Goal: Information Seeking & Learning: Check status

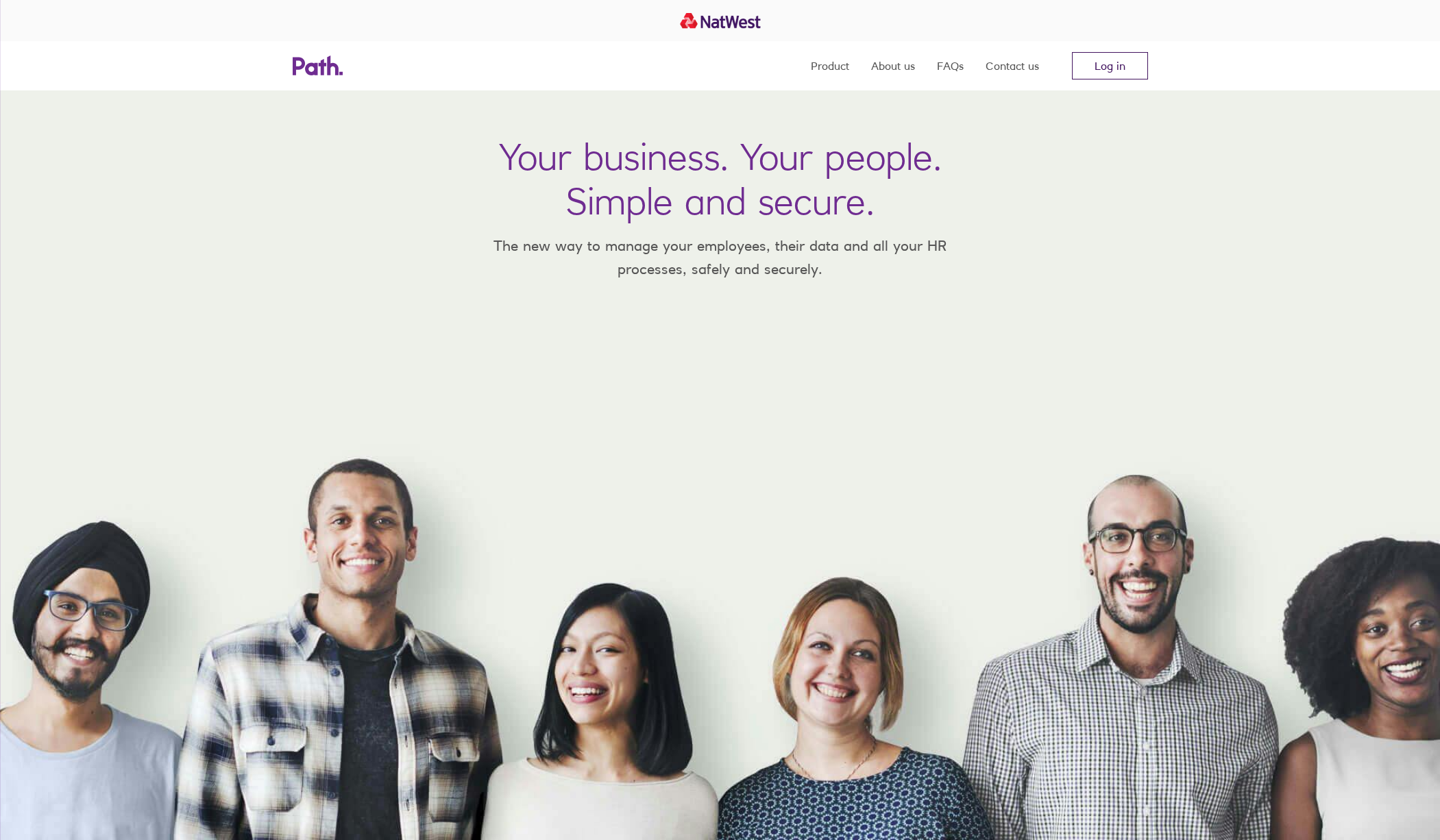
click at [1079, 61] on link "Log in" at bounding box center [1110, 65] width 76 height 27
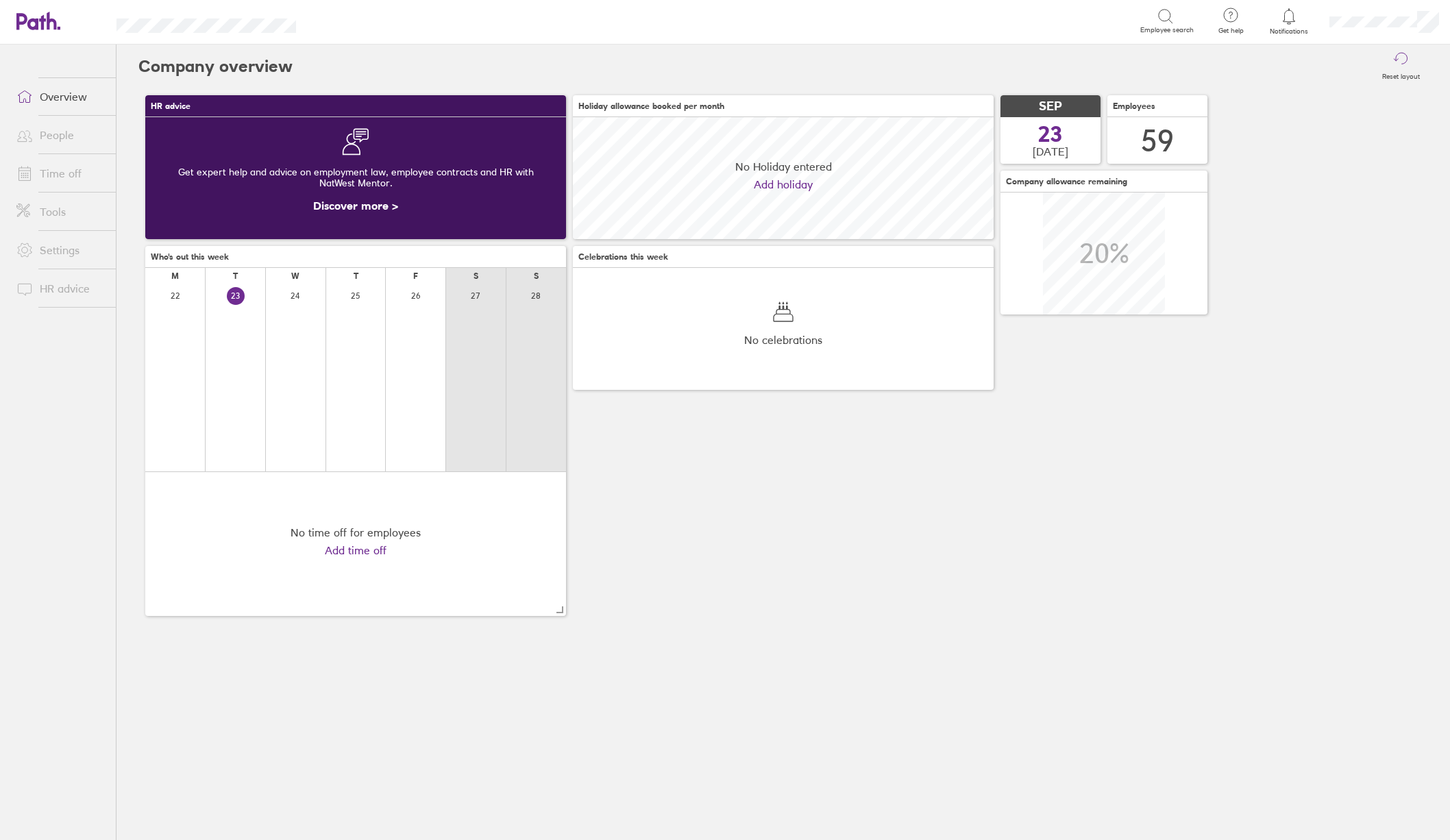
scroll to position [122, 421]
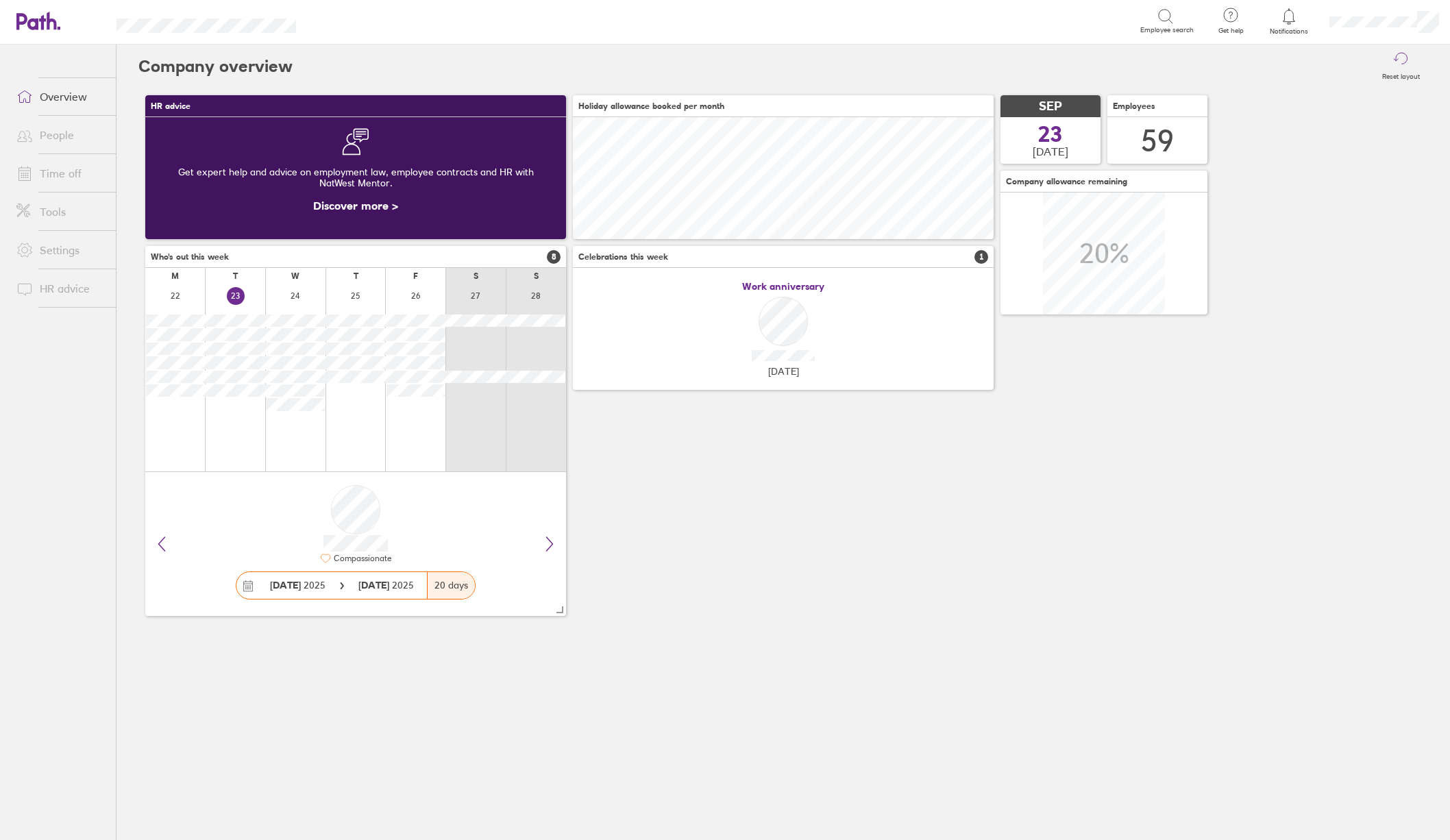
click at [63, 181] on link "Time off" at bounding box center [60, 173] width 110 height 27
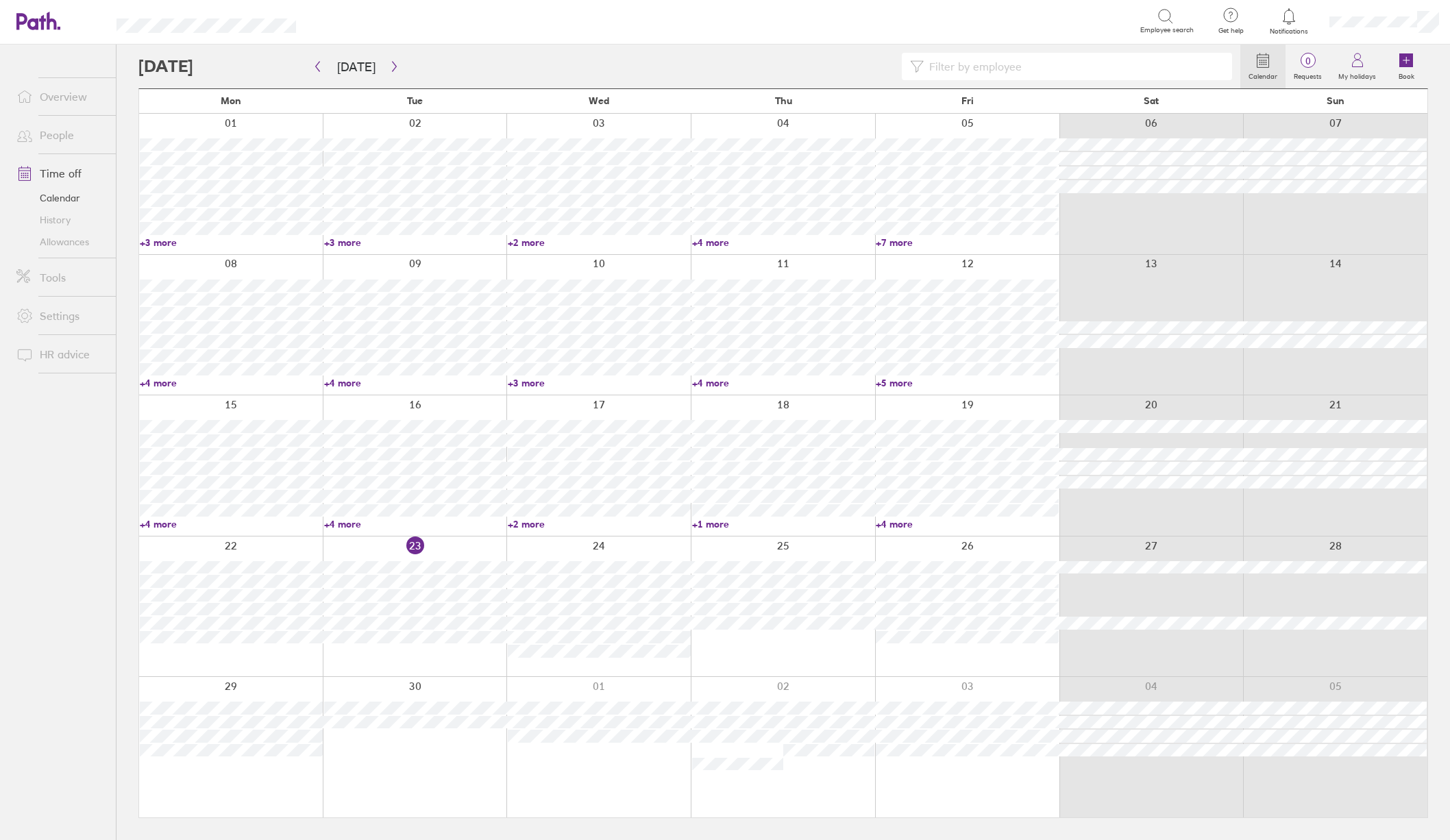
click at [60, 243] on link "Allowances" at bounding box center [60, 242] width 110 height 22
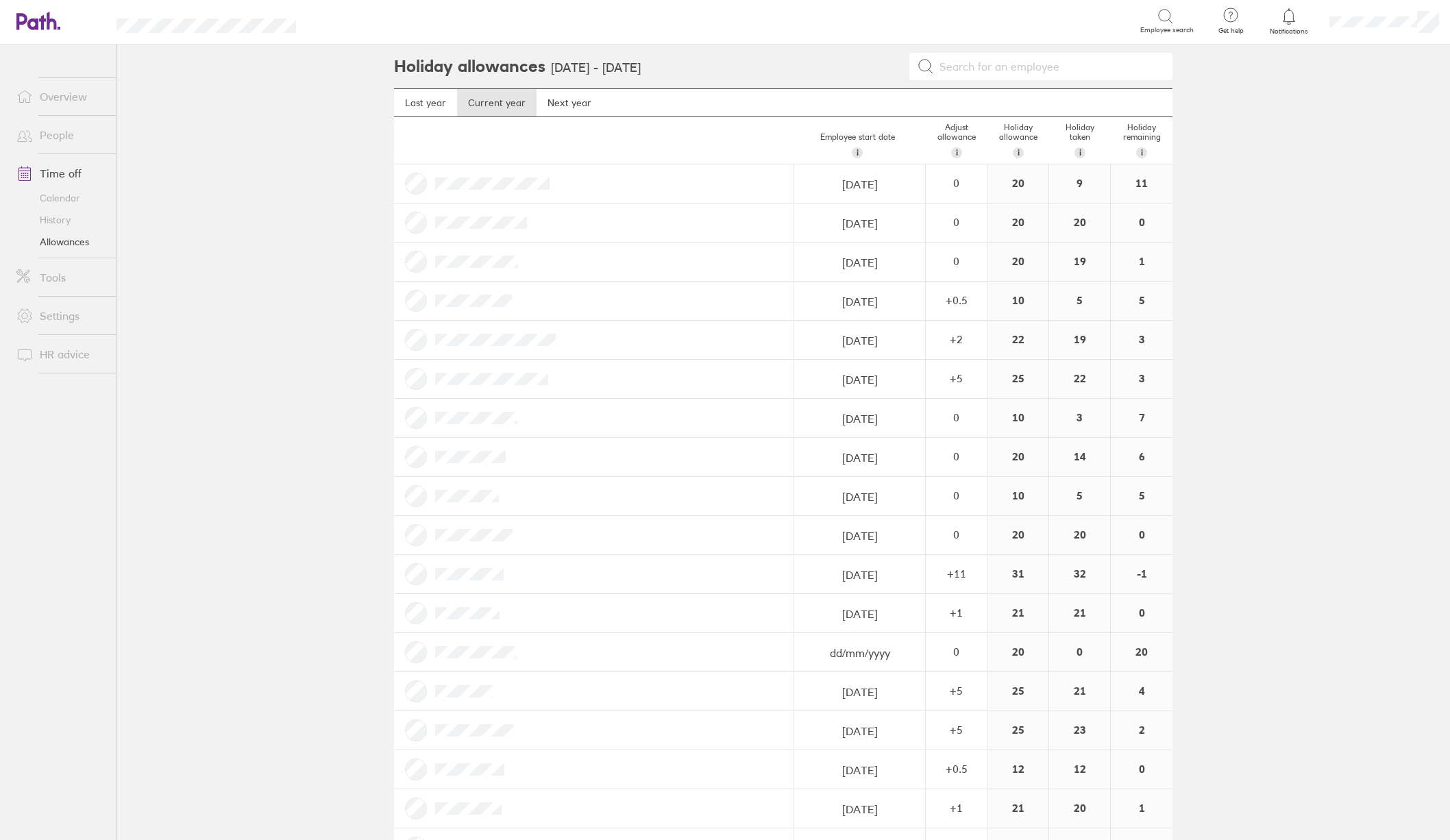
click at [1053, 73] on input at bounding box center [1050, 67] width 230 height 26
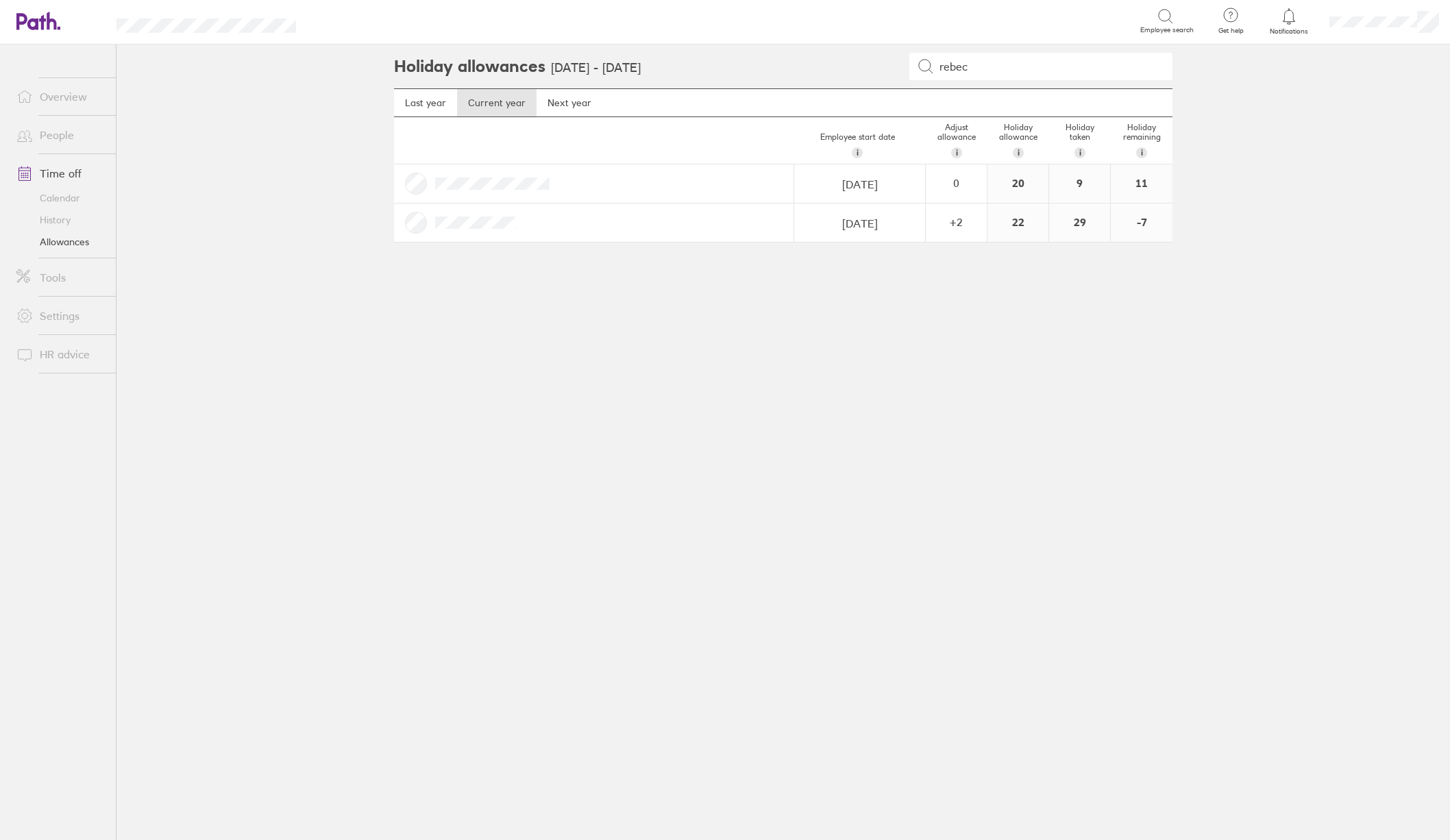
type input "rebec"
click at [72, 242] on link "Allowances" at bounding box center [60, 242] width 110 height 22
click at [68, 199] on link "Calendar" at bounding box center [60, 197] width 110 height 22
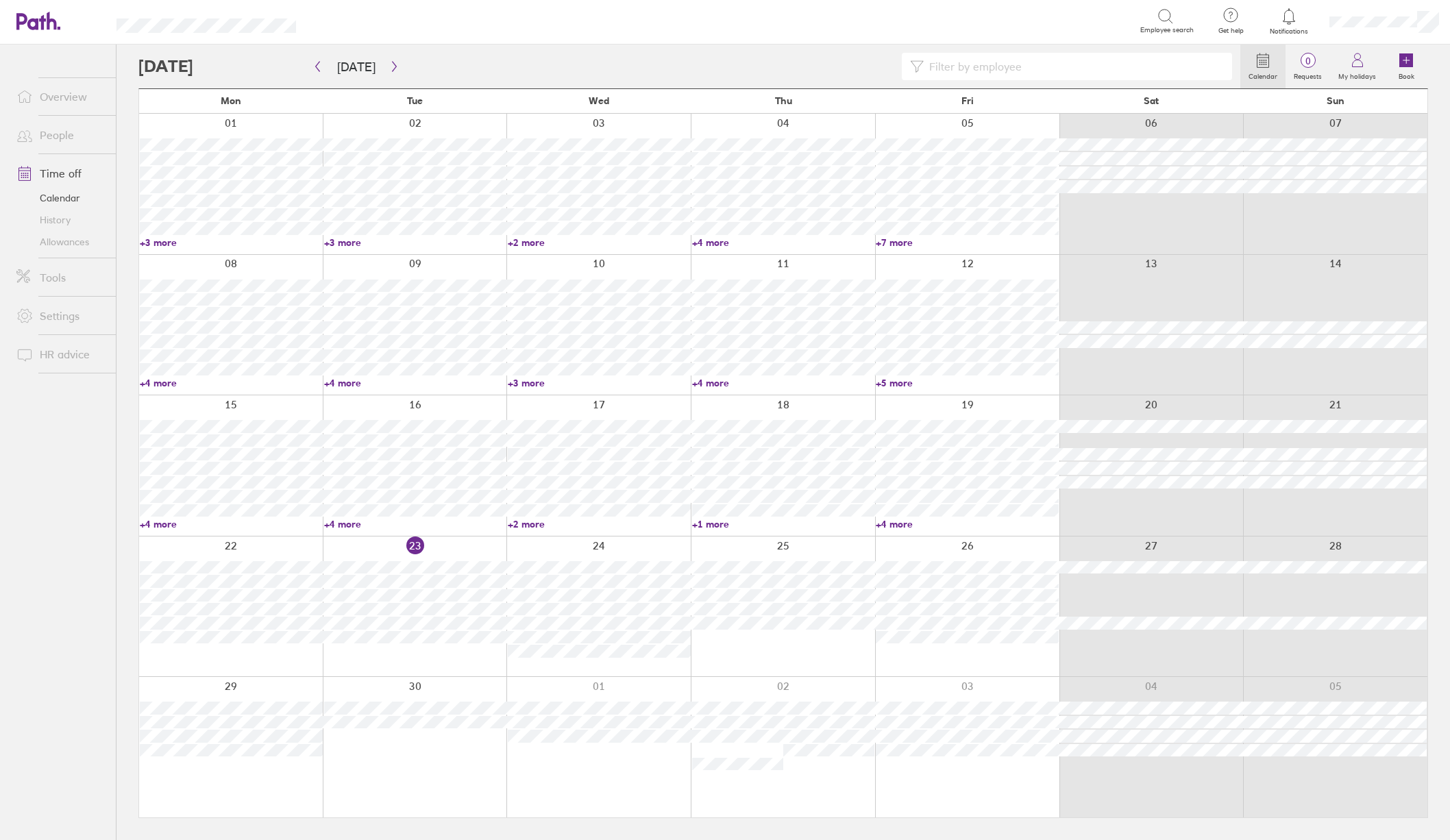
click at [219, 66] on div at bounding box center [690, 66] width 1103 height 27
click at [1268, 65] on icon at bounding box center [1262, 59] width 16 height 16
click at [1268, 65] on circle at bounding box center [1266, 64] width 1 height 1
click at [246, 69] on div at bounding box center [690, 66] width 1103 height 27
click at [320, 71] on icon "button" at bounding box center [317, 67] width 10 height 11
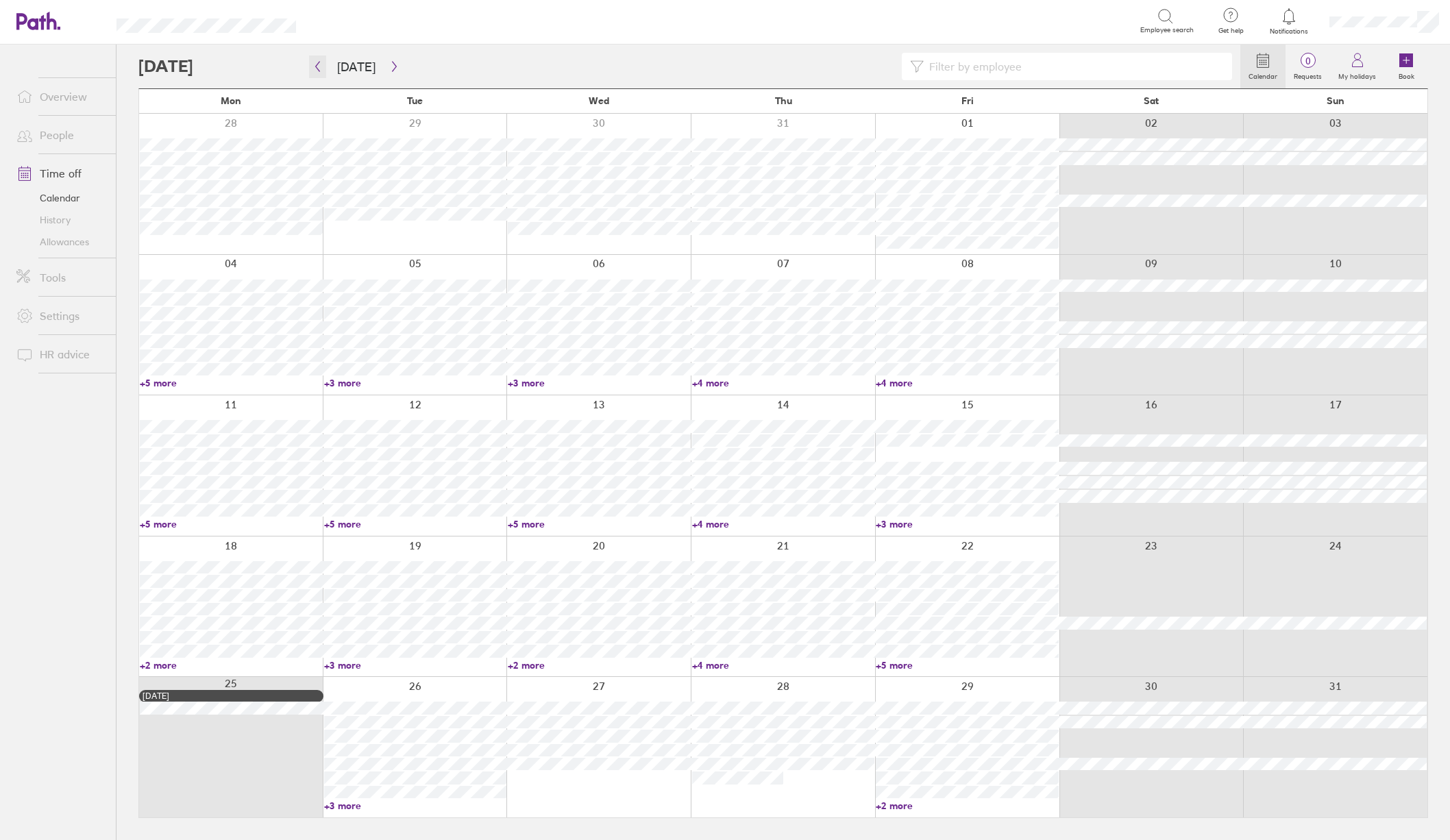
click at [321, 71] on icon "button" at bounding box center [317, 67] width 10 height 11
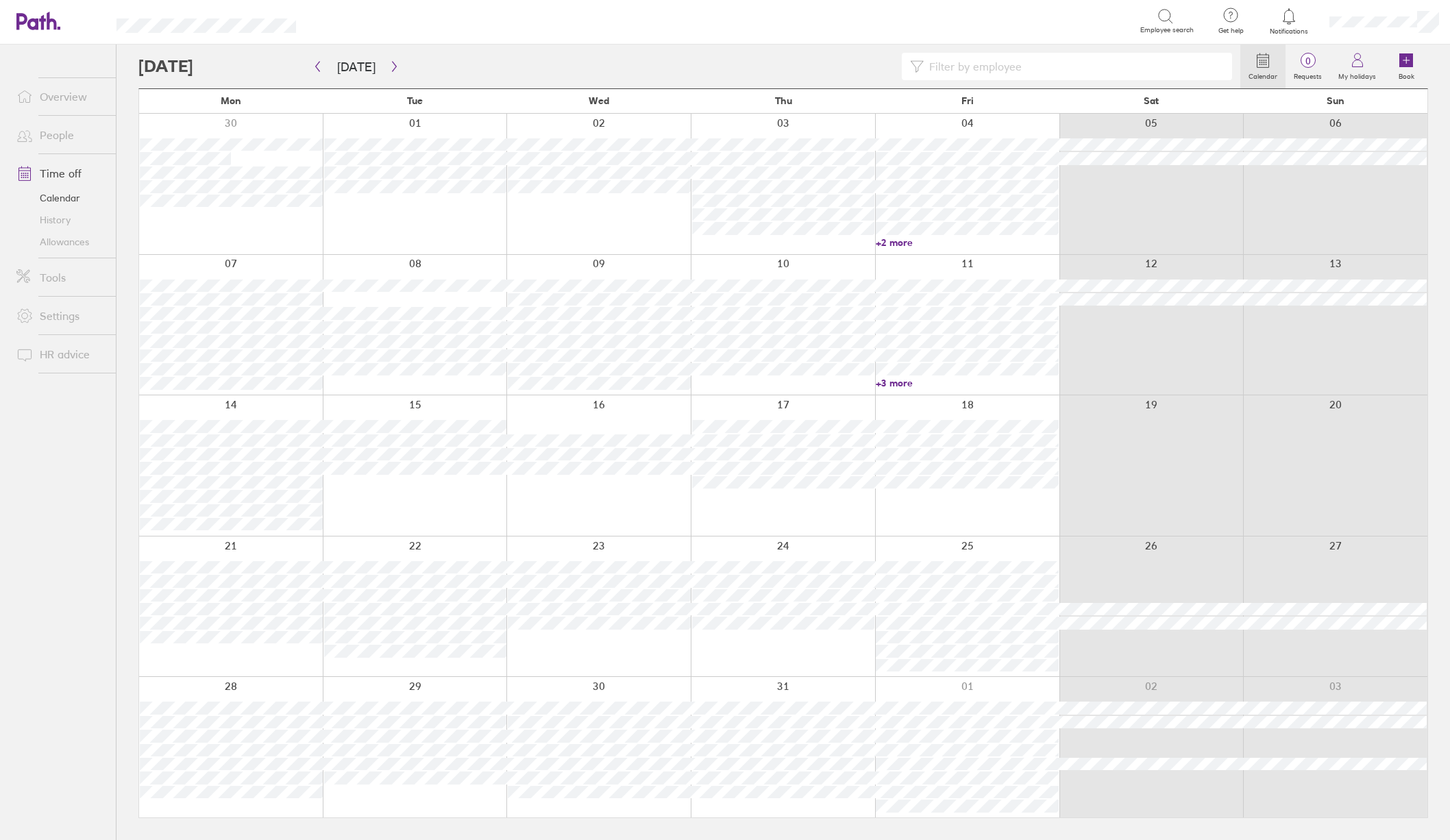
click at [1036, 72] on input at bounding box center [1074, 67] width 300 height 26
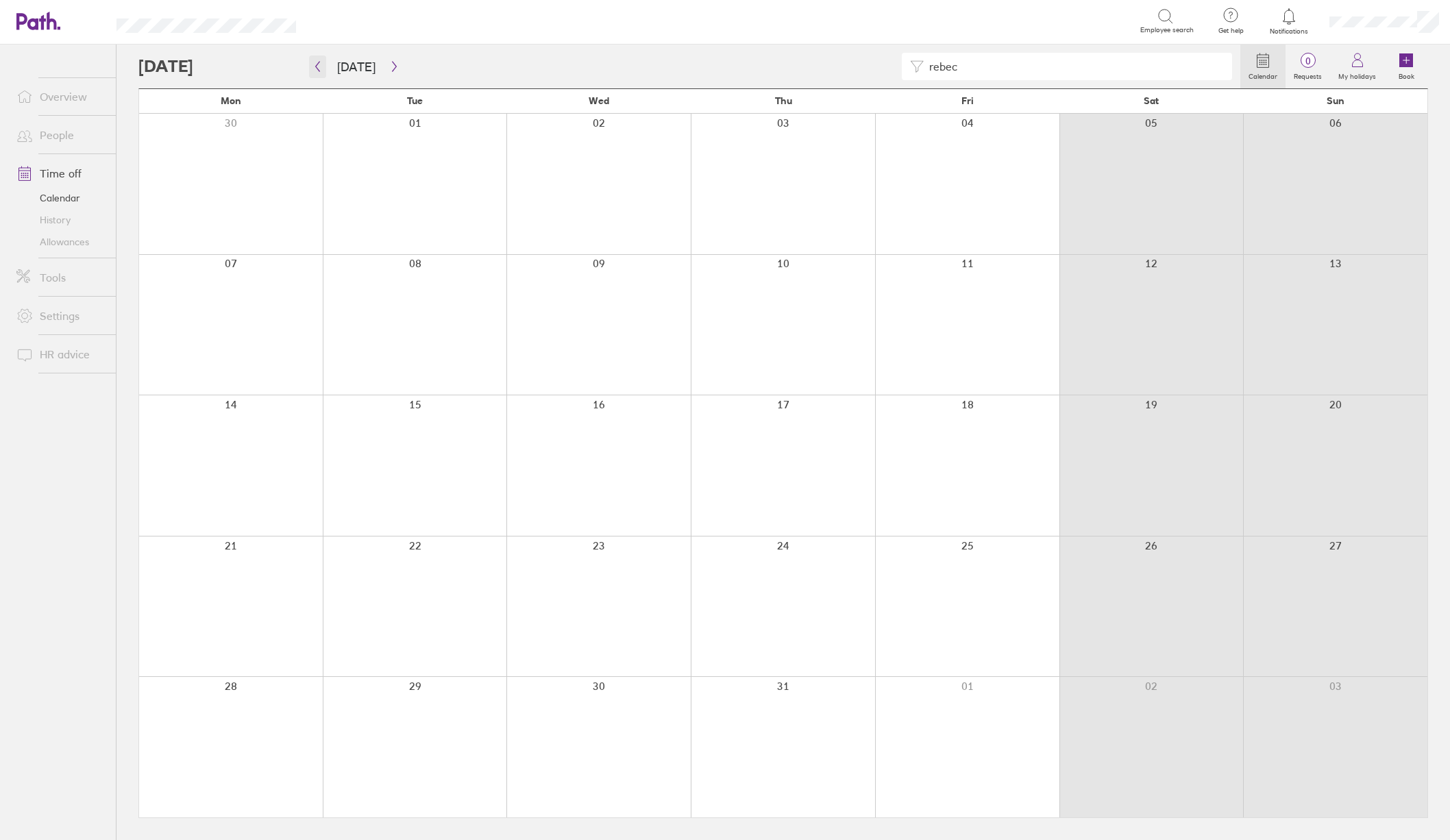
type input "rebec"
click at [317, 60] on button "button" at bounding box center [317, 67] width 17 height 23
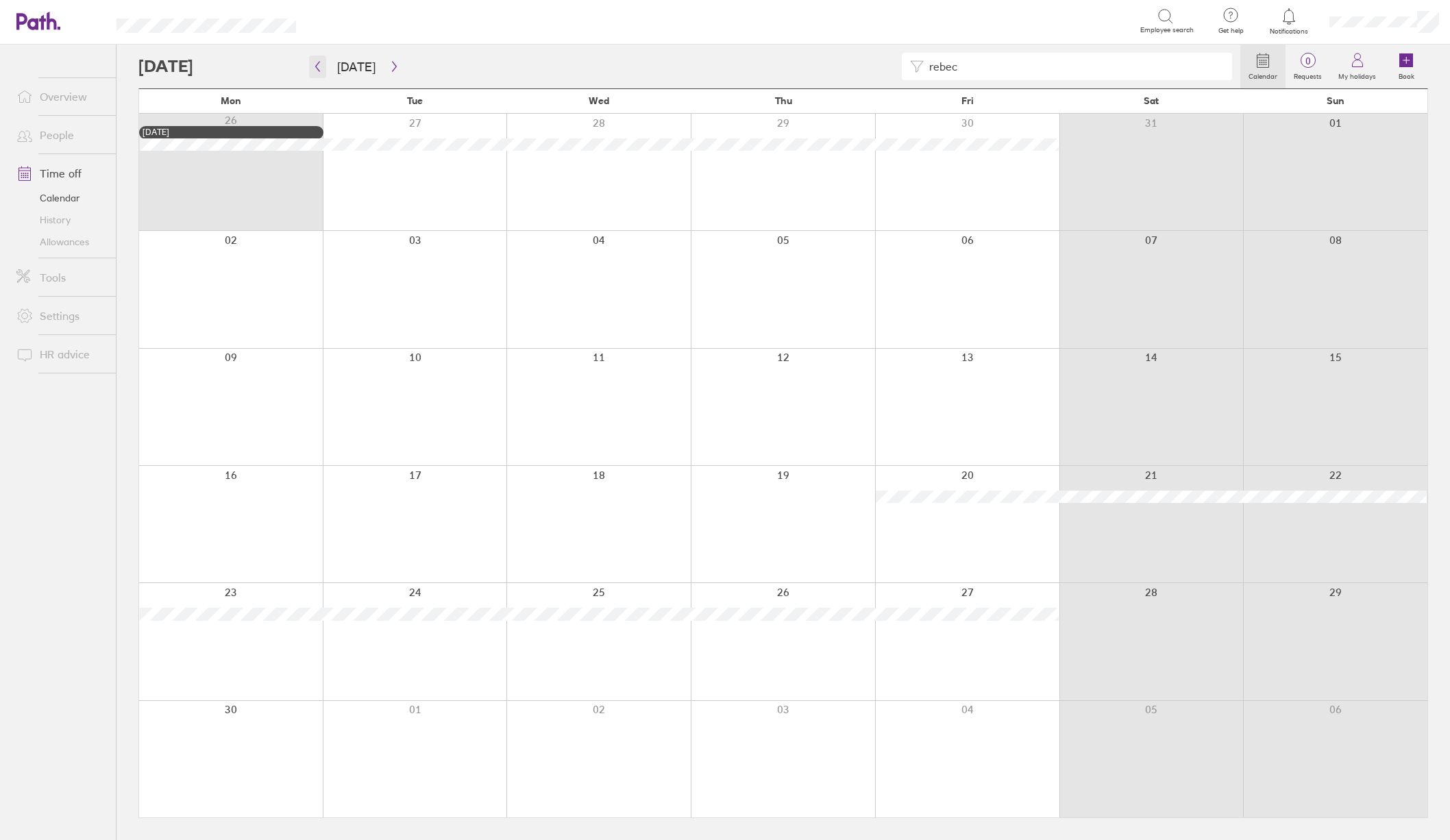
click at [317, 64] on icon "button" at bounding box center [317, 67] width 10 height 11
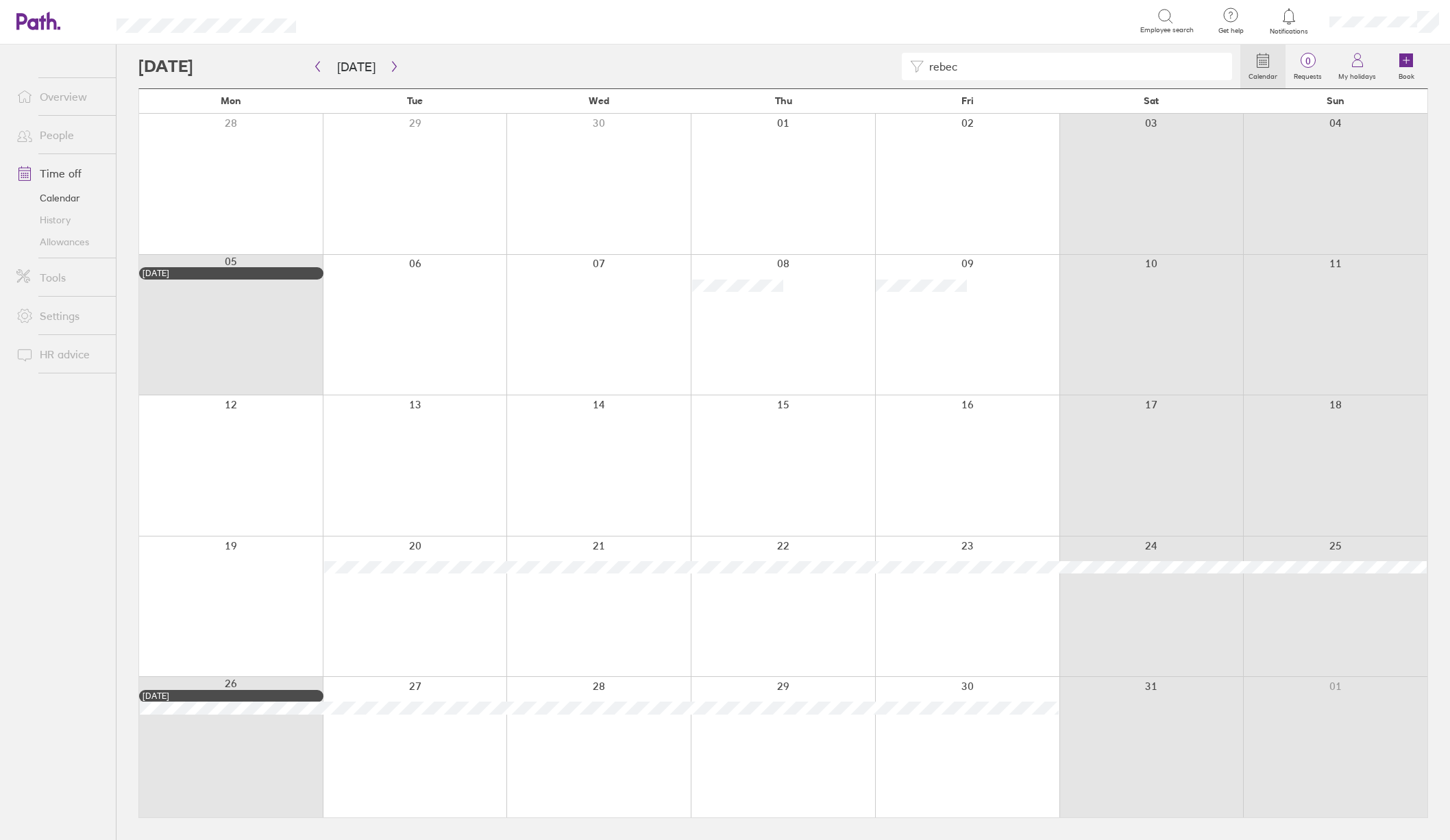
click at [308, 67] on div "rebec" at bounding box center [690, 66] width 1103 height 27
click at [312, 68] on button "button" at bounding box center [317, 67] width 17 height 23
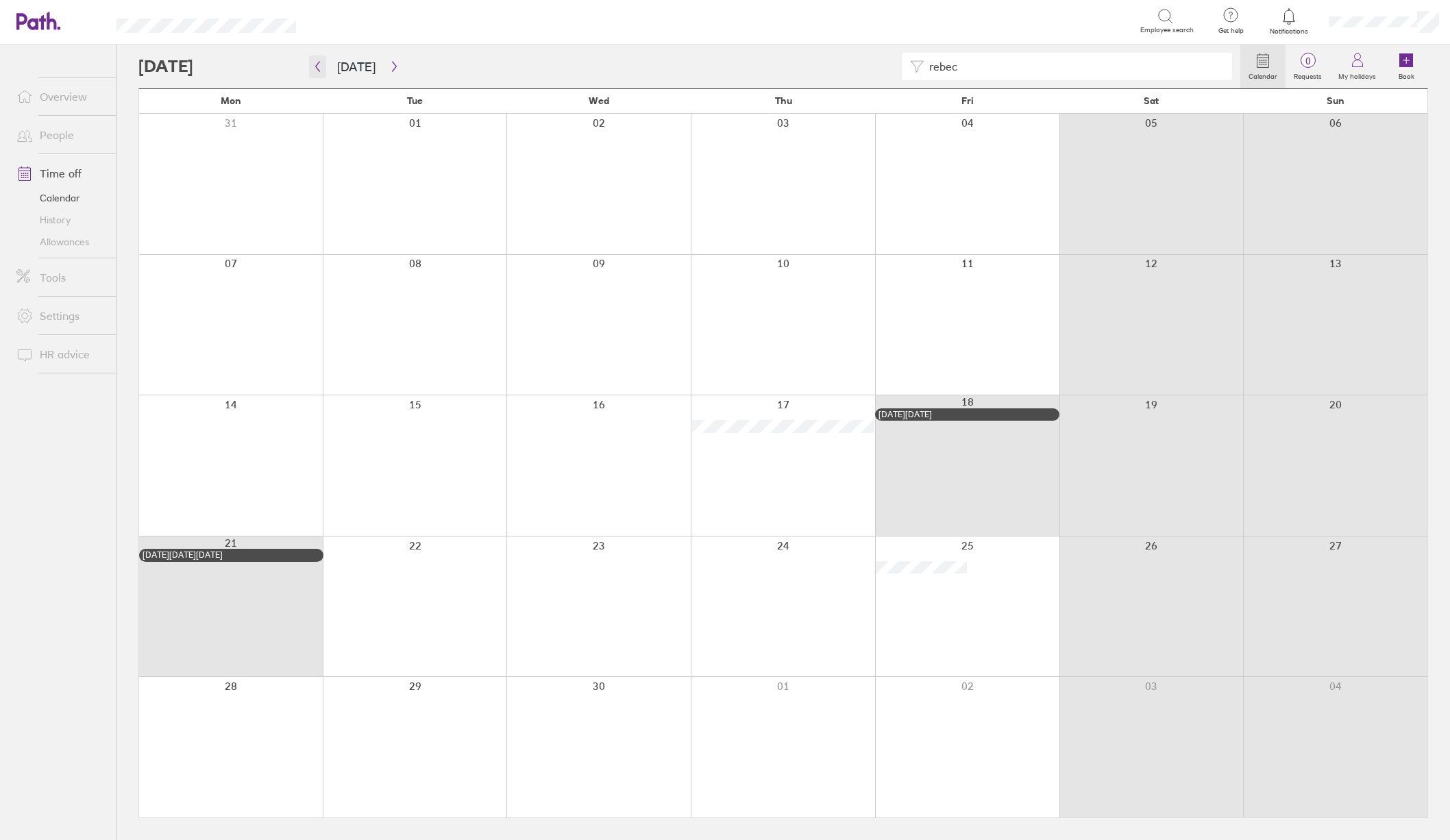
click at [321, 76] on button "button" at bounding box center [317, 67] width 17 height 23
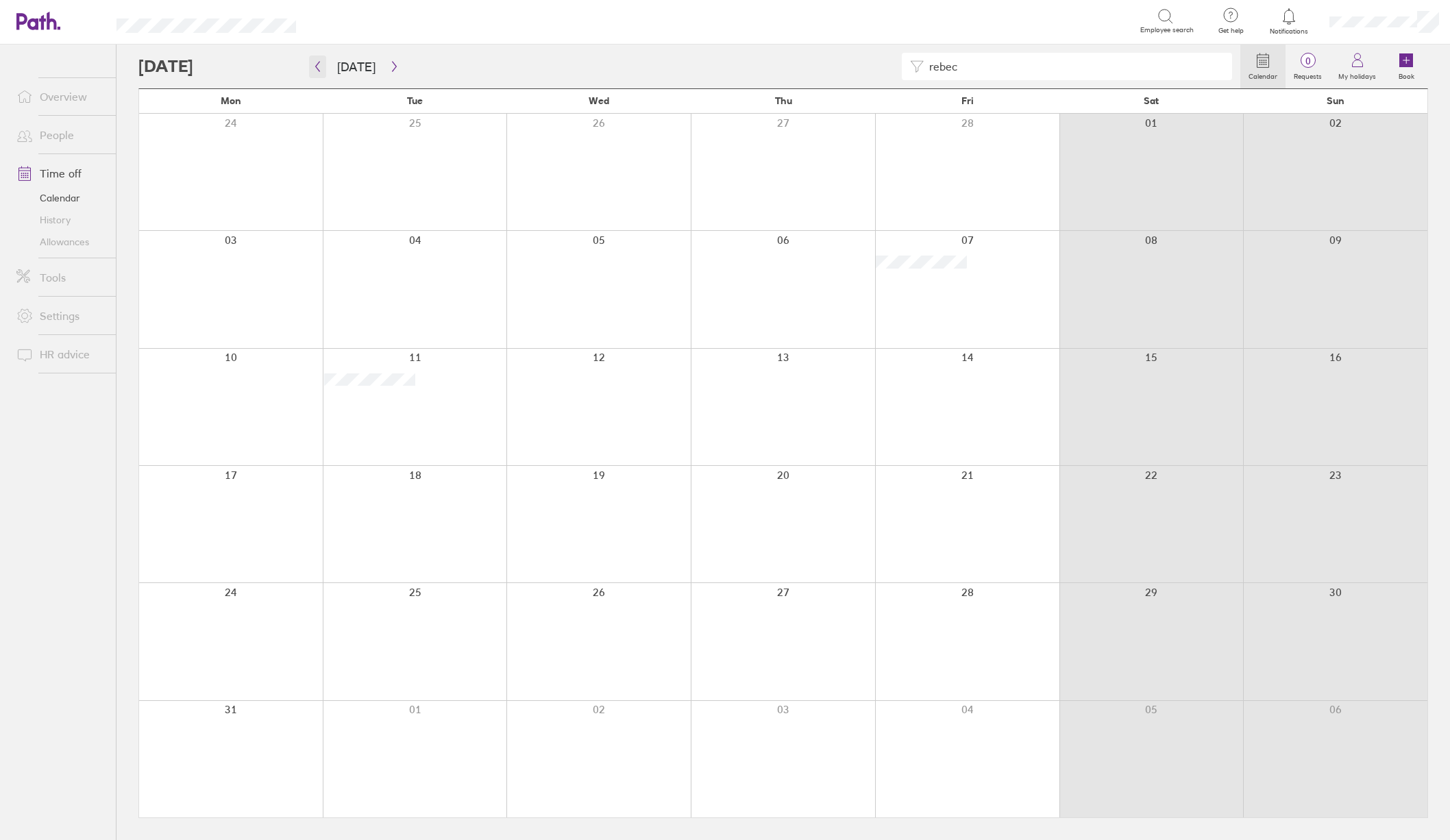
click at [313, 69] on icon "button" at bounding box center [317, 67] width 10 height 11
click at [320, 69] on icon "button" at bounding box center [317, 67] width 10 height 11
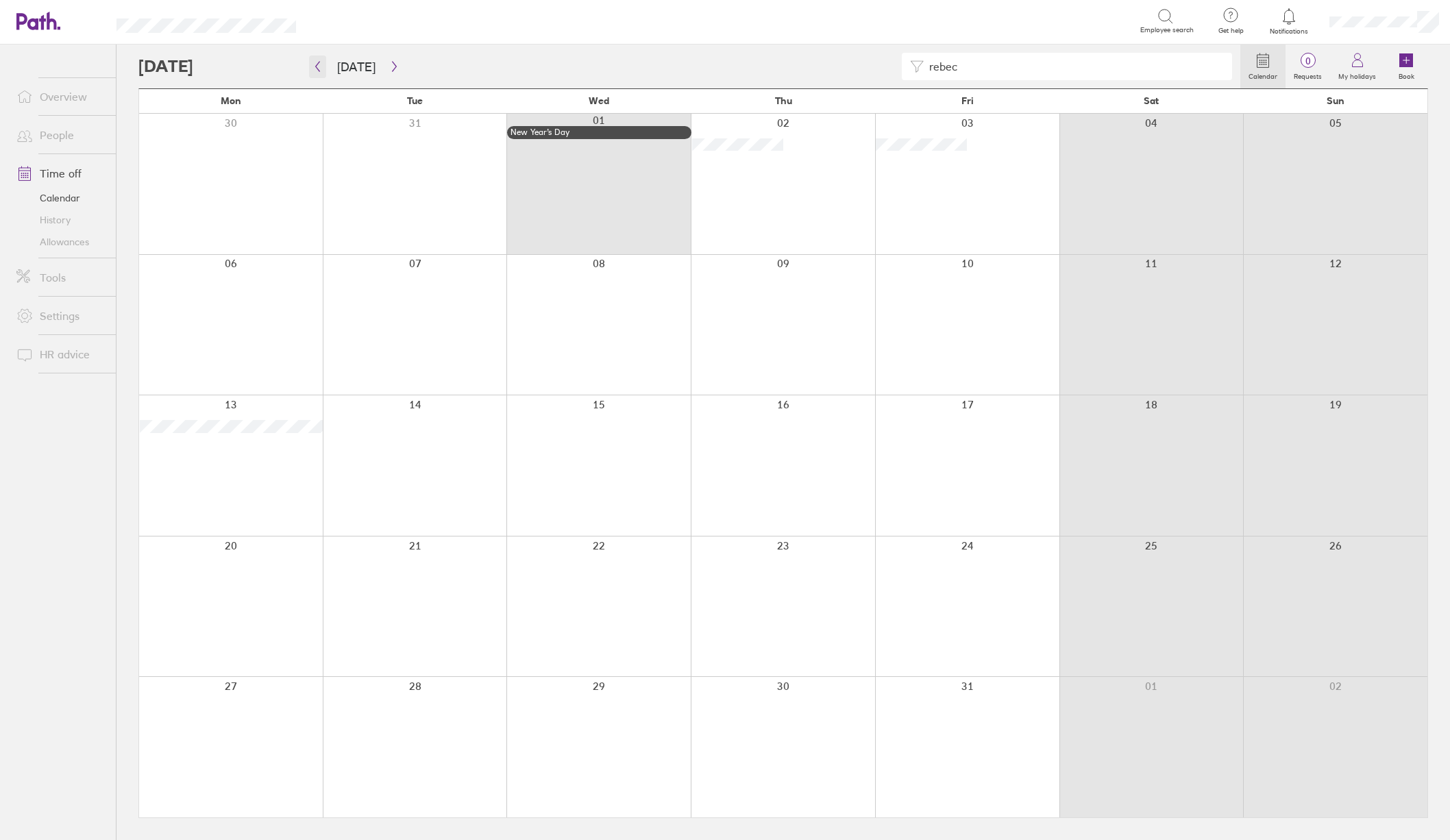
click at [318, 68] on icon "button" at bounding box center [317, 67] width 10 height 11
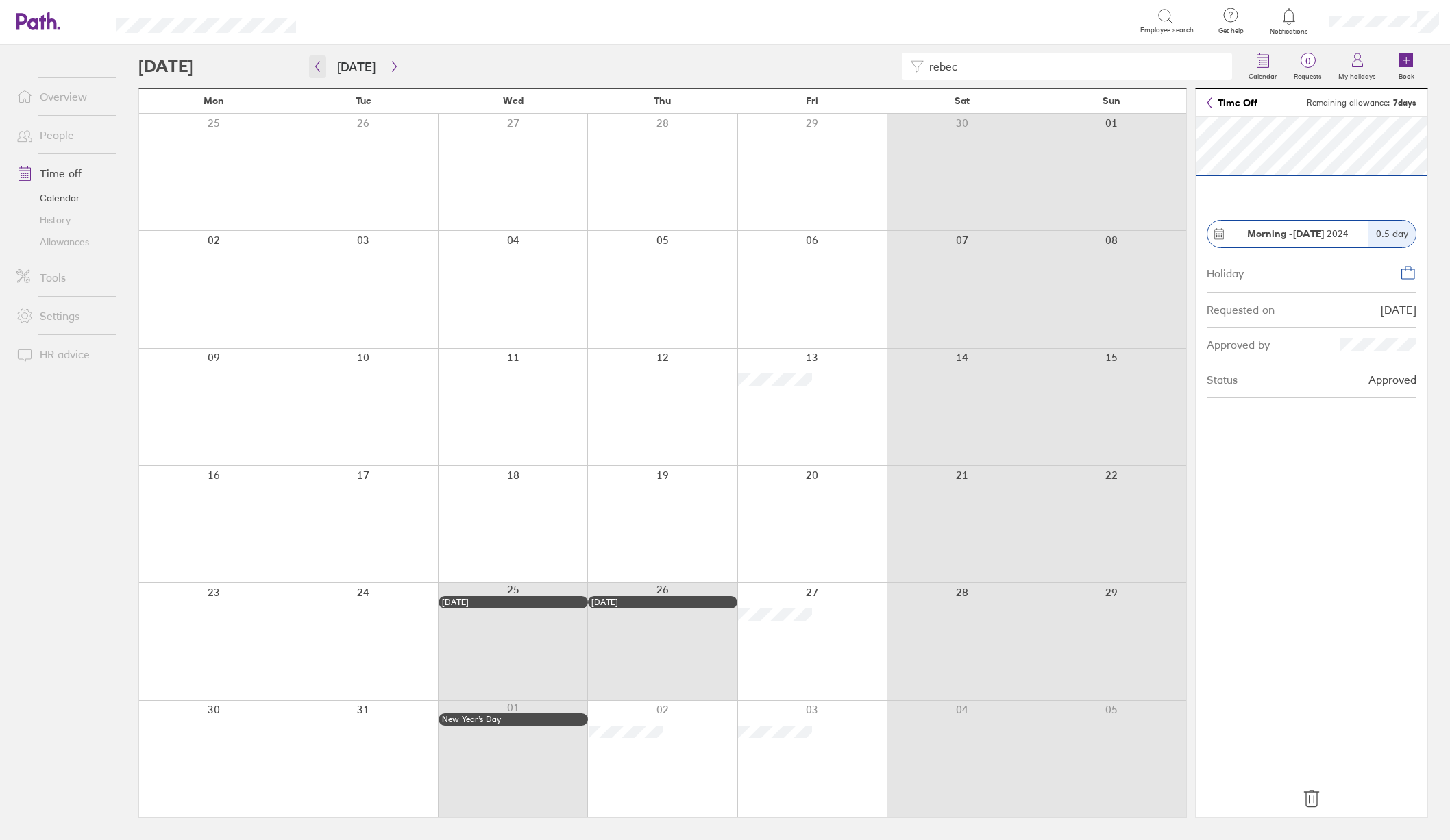
click at [317, 63] on icon "button" at bounding box center [317, 67] width 10 height 11
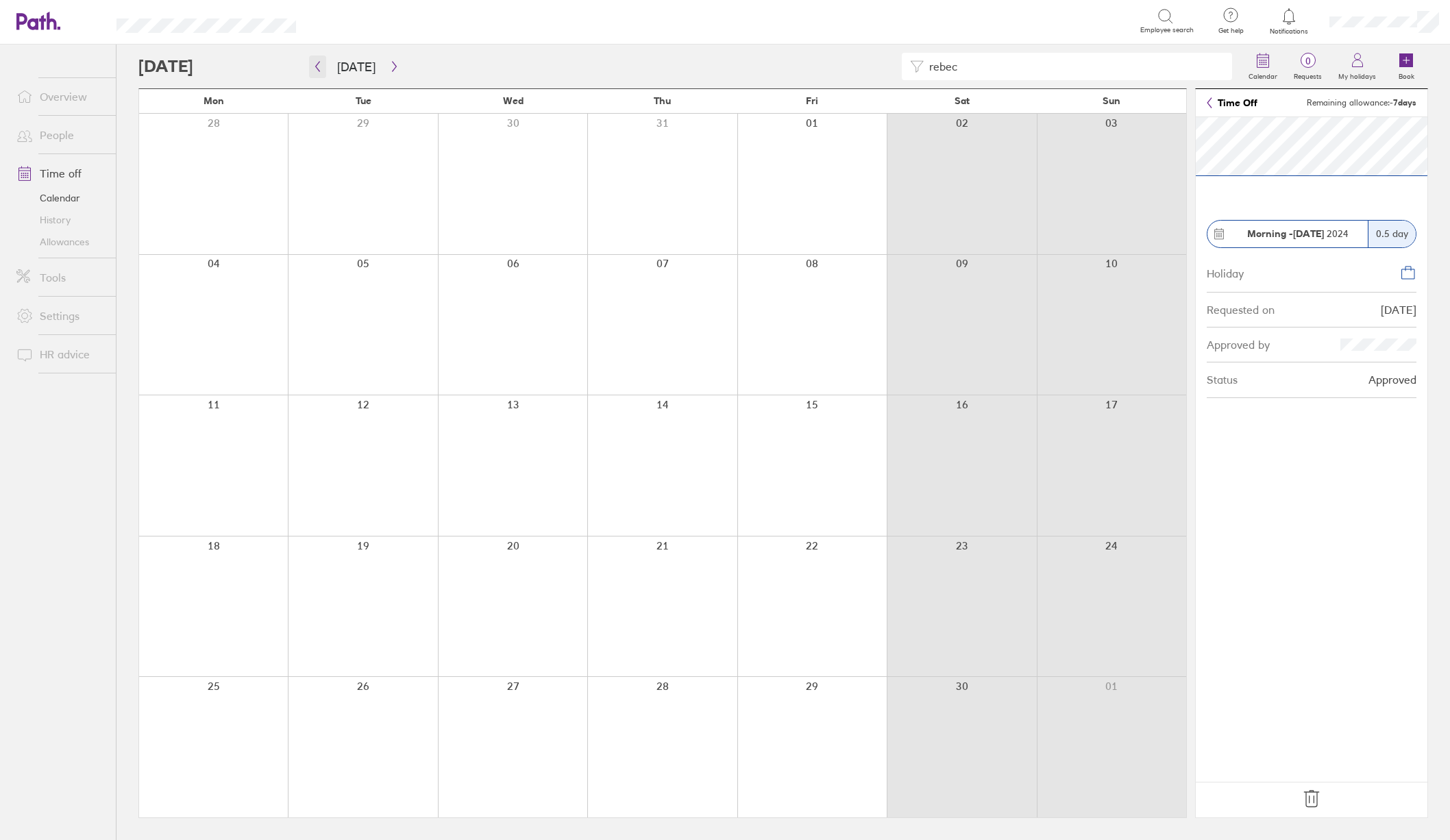
click at [321, 72] on button "button" at bounding box center [317, 67] width 17 height 23
click at [316, 70] on icon "button" at bounding box center [317, 67] width 10 height 11
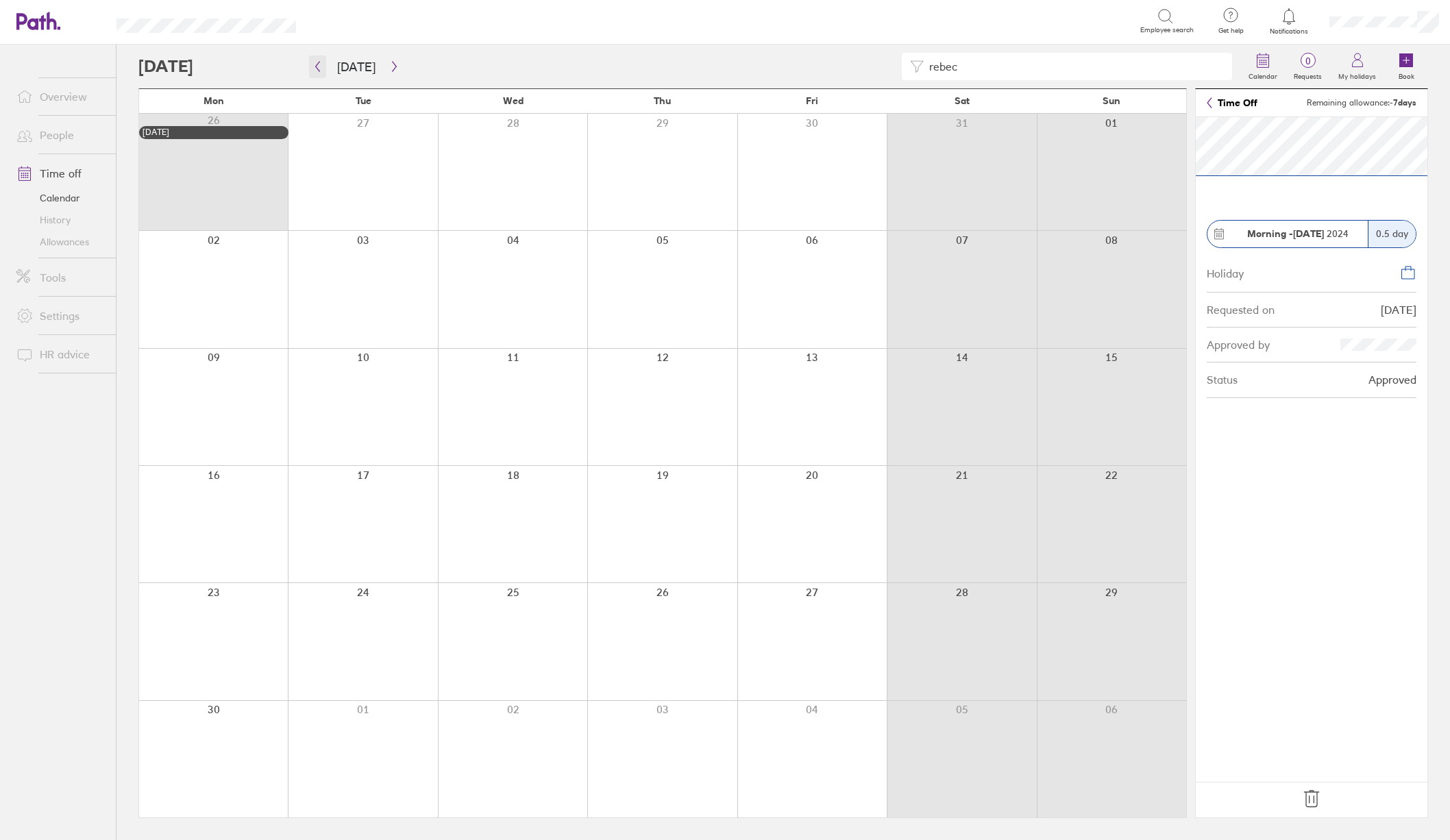
click at [319, 64] on icon "button" at bounding box center [317, 67] width 10 height 11
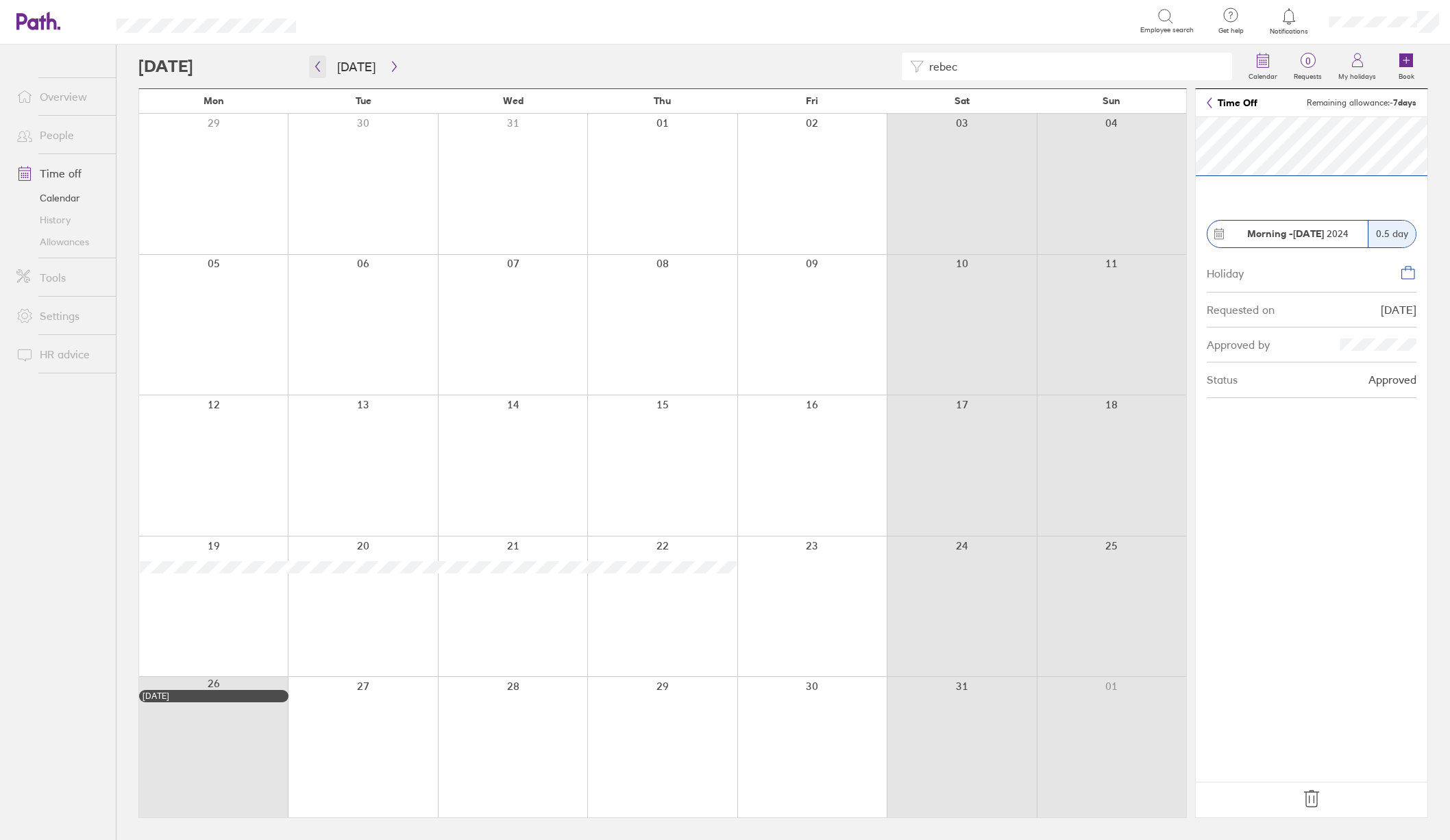
click at [316, 69] on icon "button" at bounding box center [317, 67] width 10 height 11
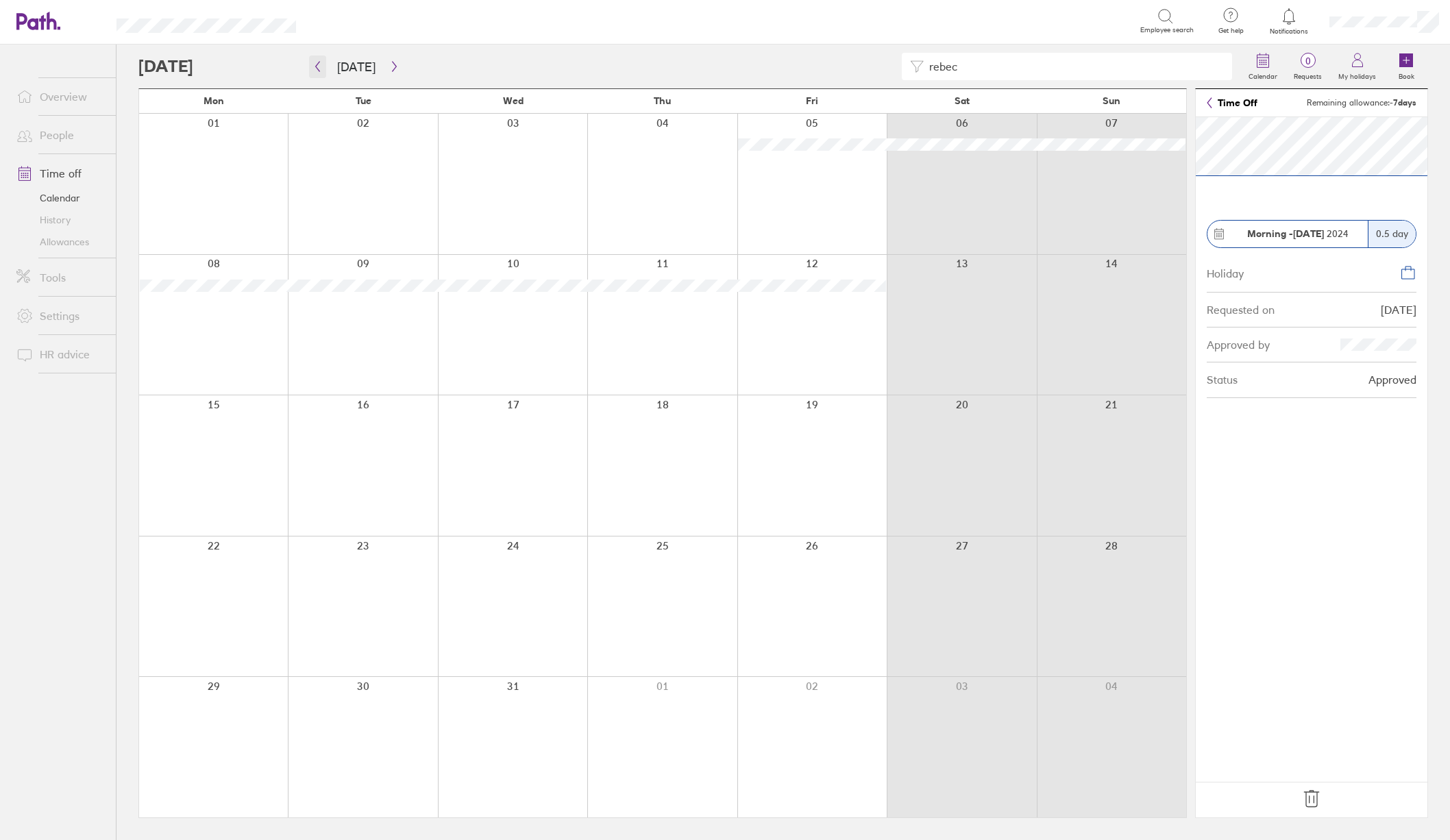
click at [312, 66] on icon "button" at bounding box center [317, 67] width 10 height 11
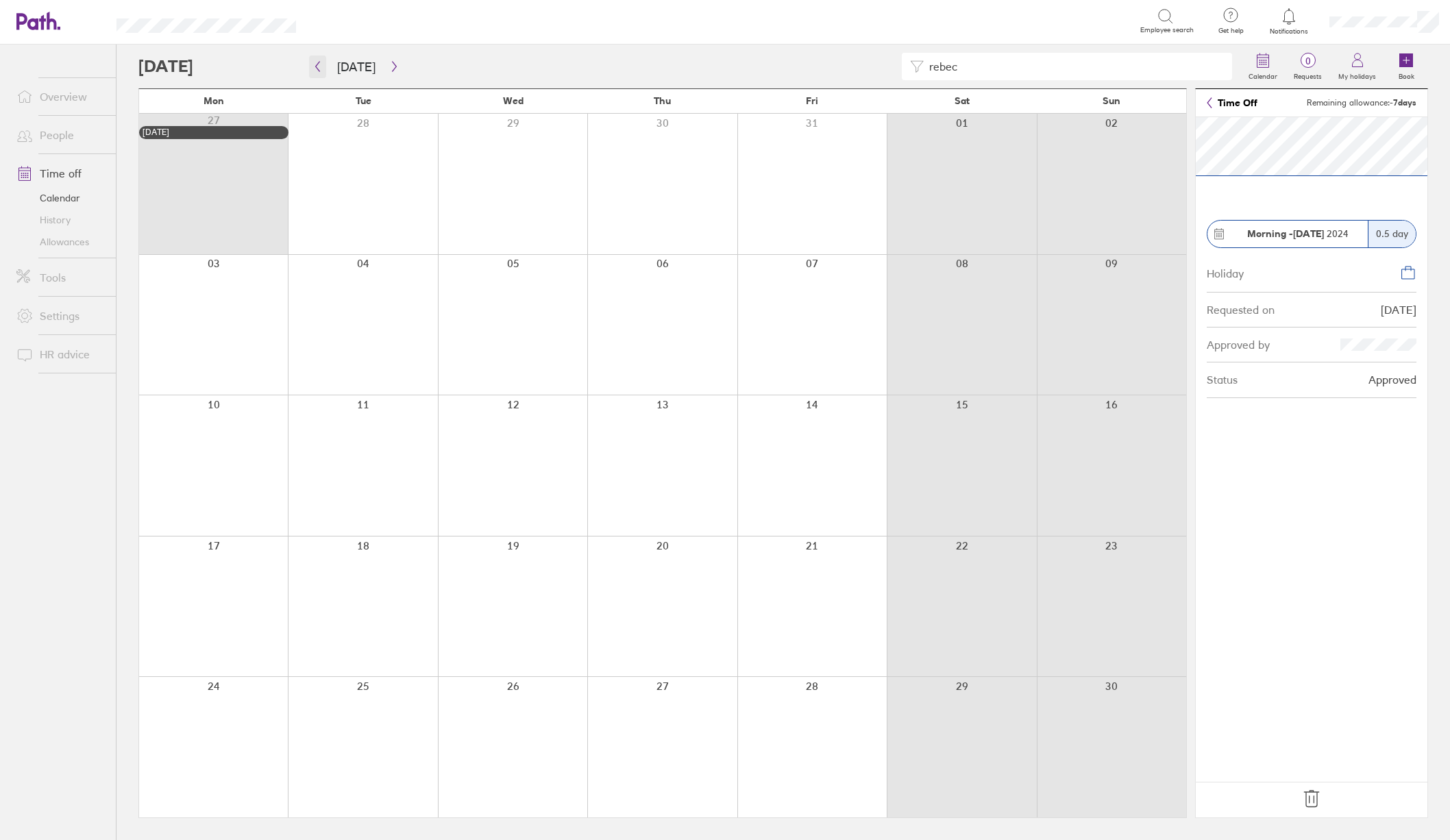
click at [314, 74] on button "button" at bounding box center [317, 67] width 17 height 23
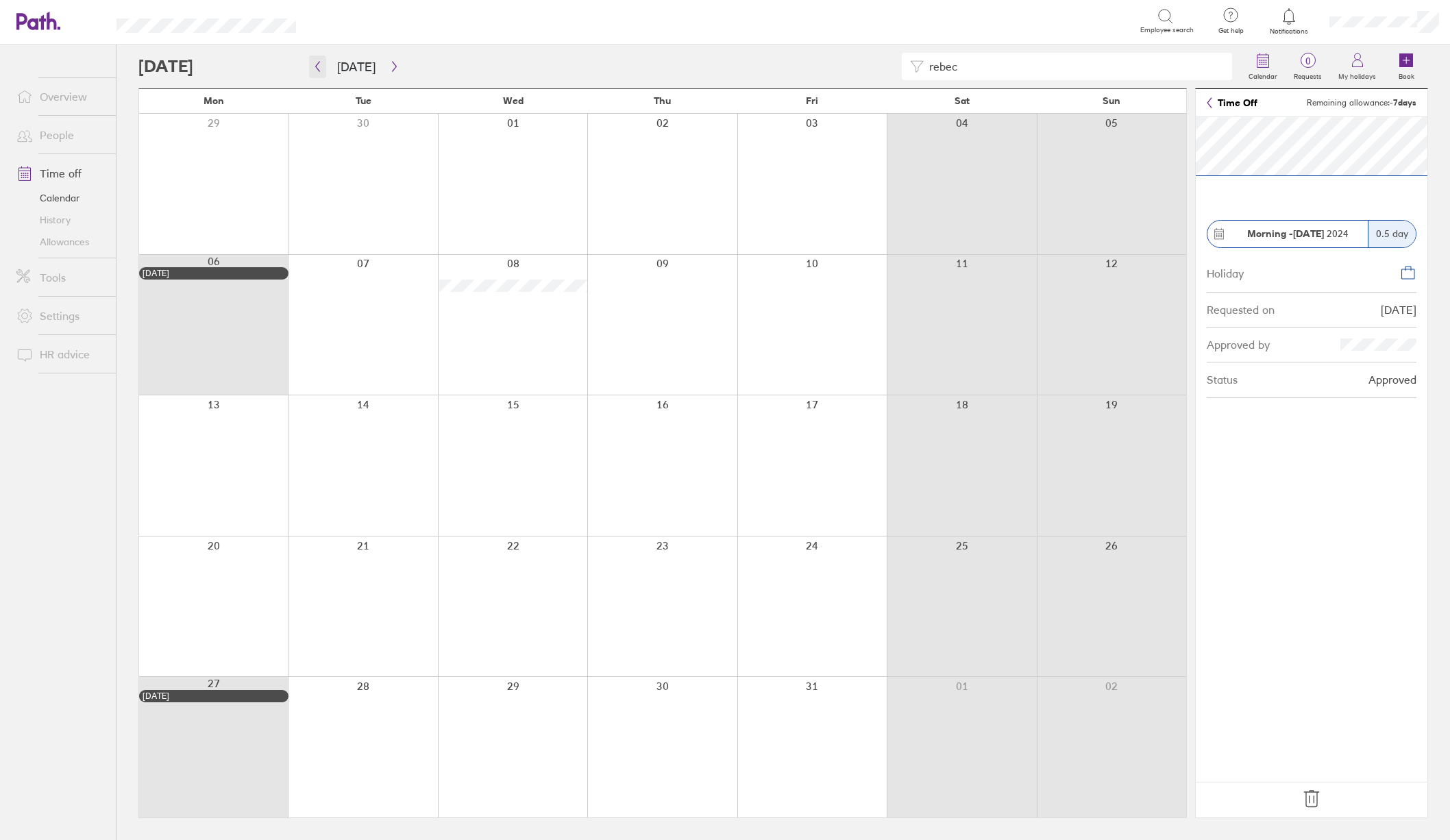
click at [321, 66] on icon "button" at bounding box center [317, 67] width 10 height 11
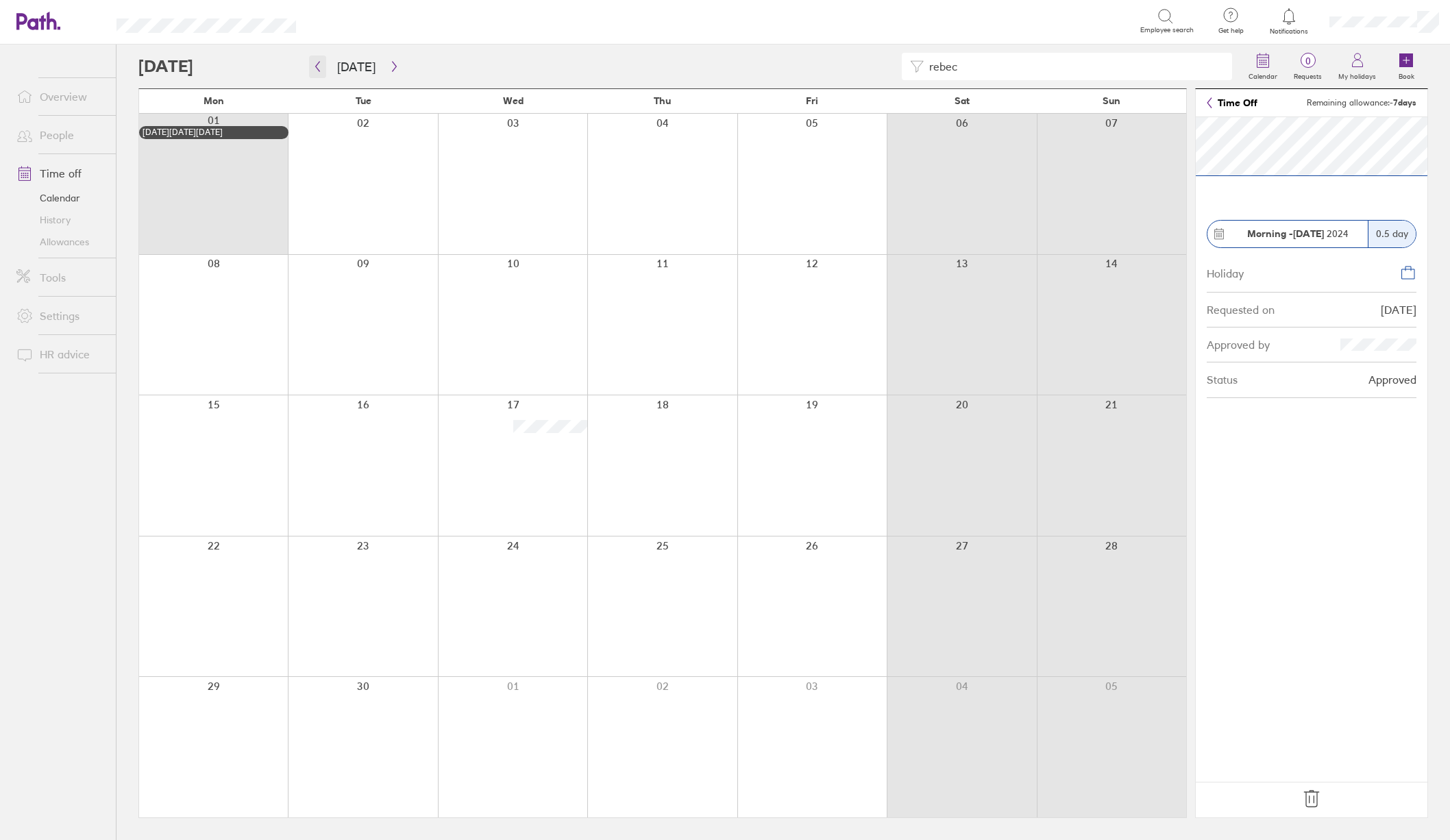
click at [324, 64] on button "button" at bounding box center [317, 67] width 17 height 23
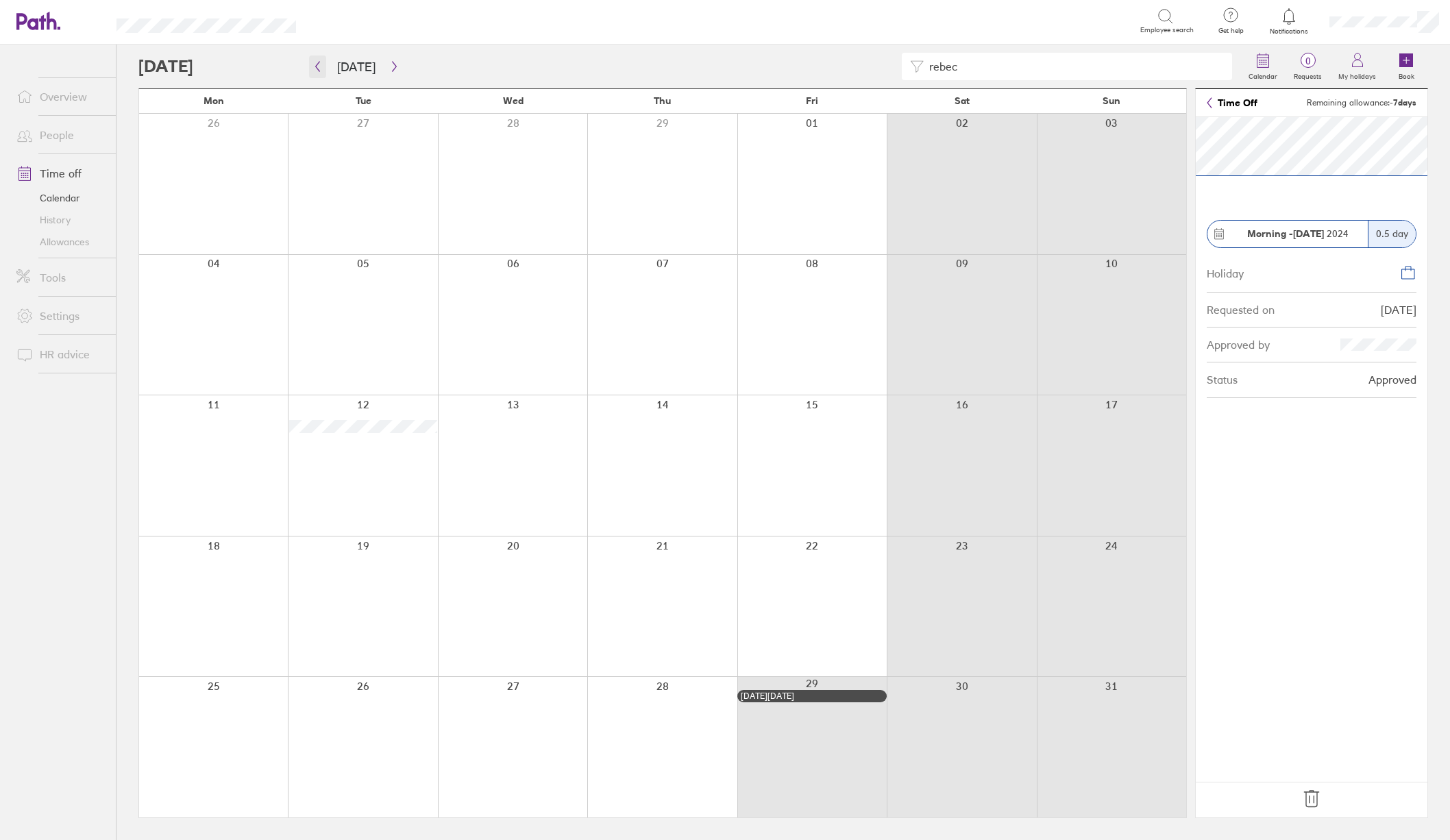
click at [319, 69] on icon "button" at bounding box center [317, 67] width 10 height 11
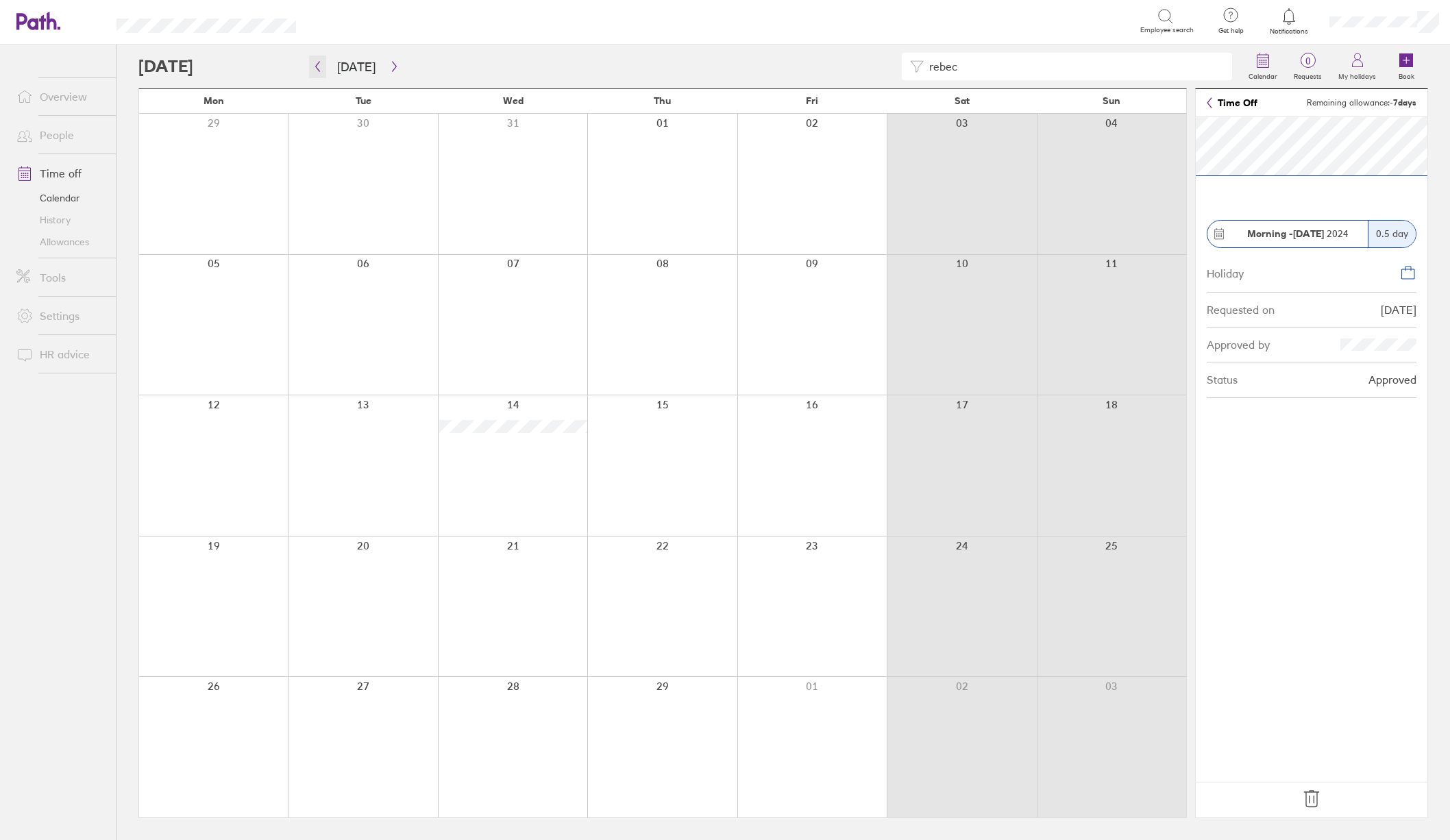
click at [315, 65] on icon "button" at bounding box center [317, 67] width 10 height 11
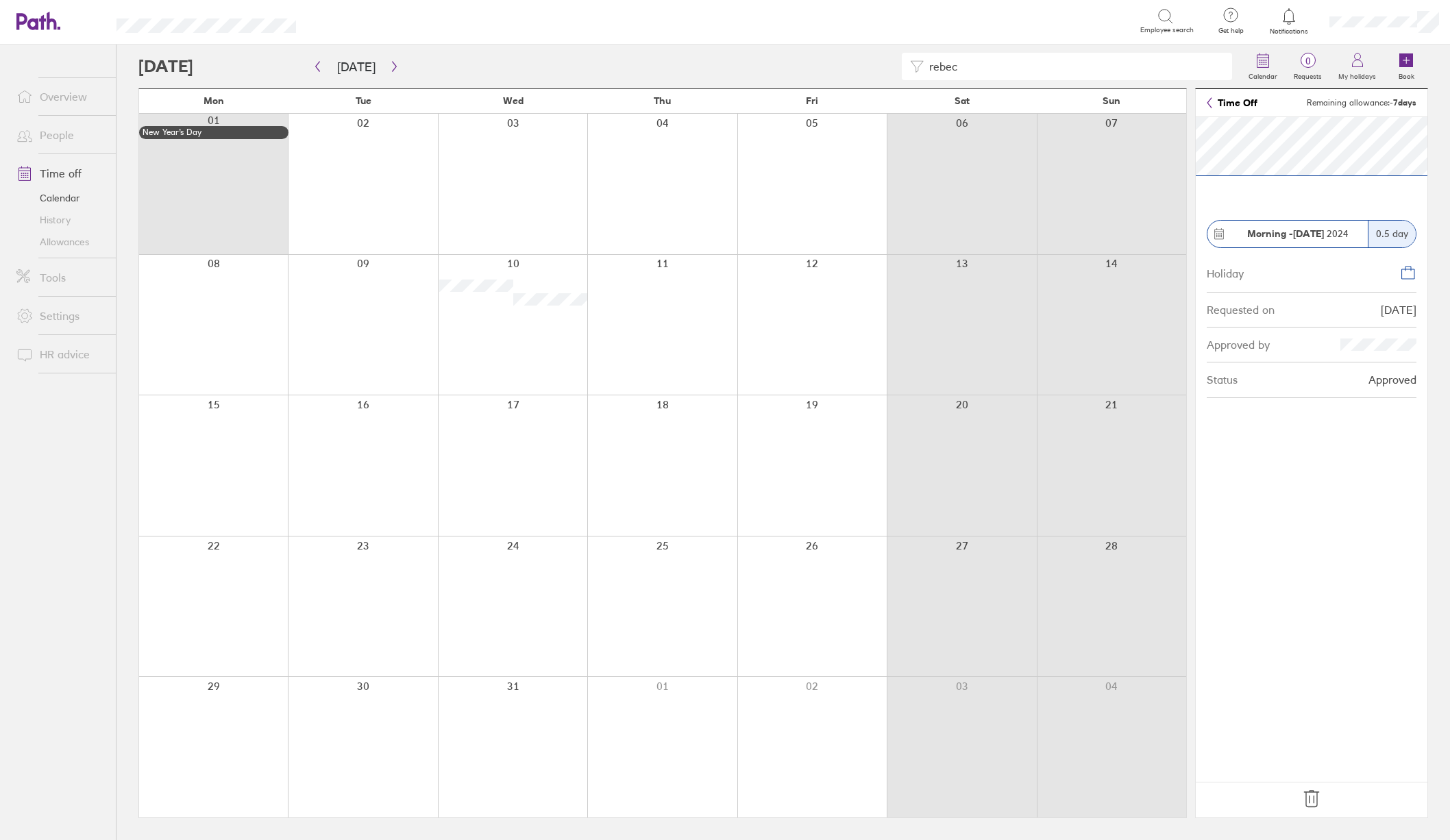
click at [67, 197] on link "Calendar" at bounding box center [60, 197] width 110 height 22
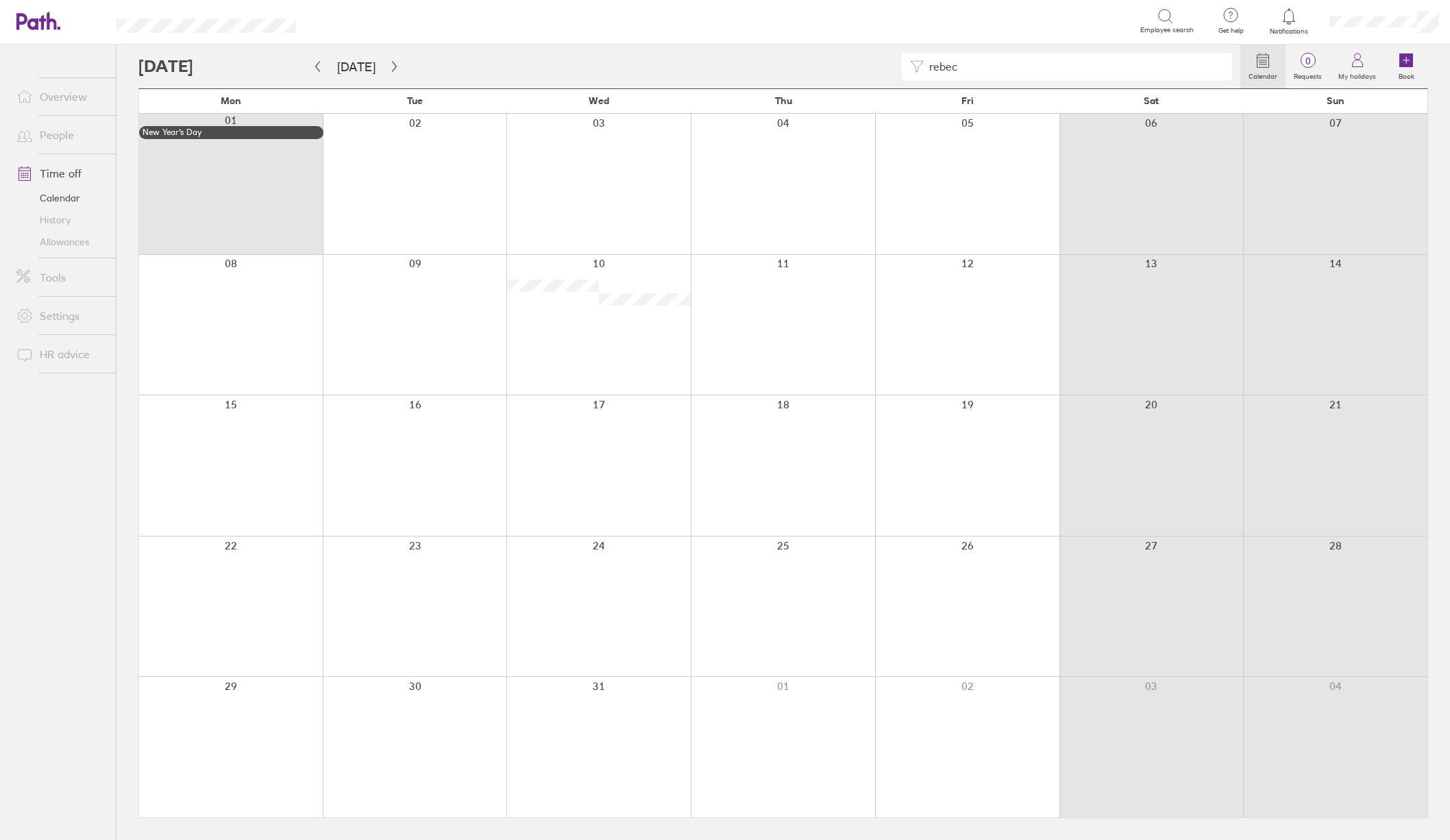
click at [47, 138] on link "People" at bounding box center [60, 135] width 110 height 27
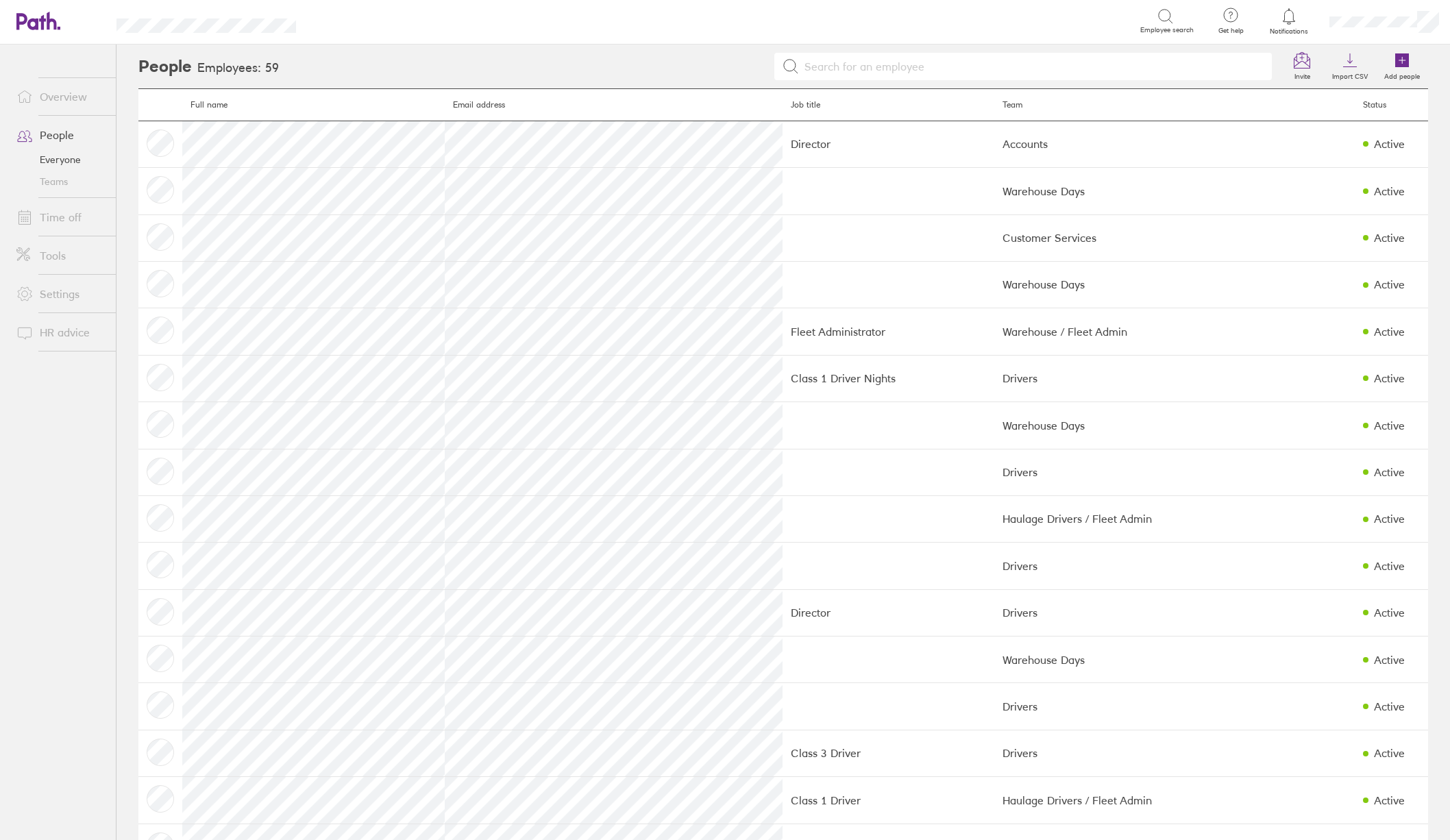
click at [65, 223] on link "Time off" at bounding box center [60, 217] width 110 height 27
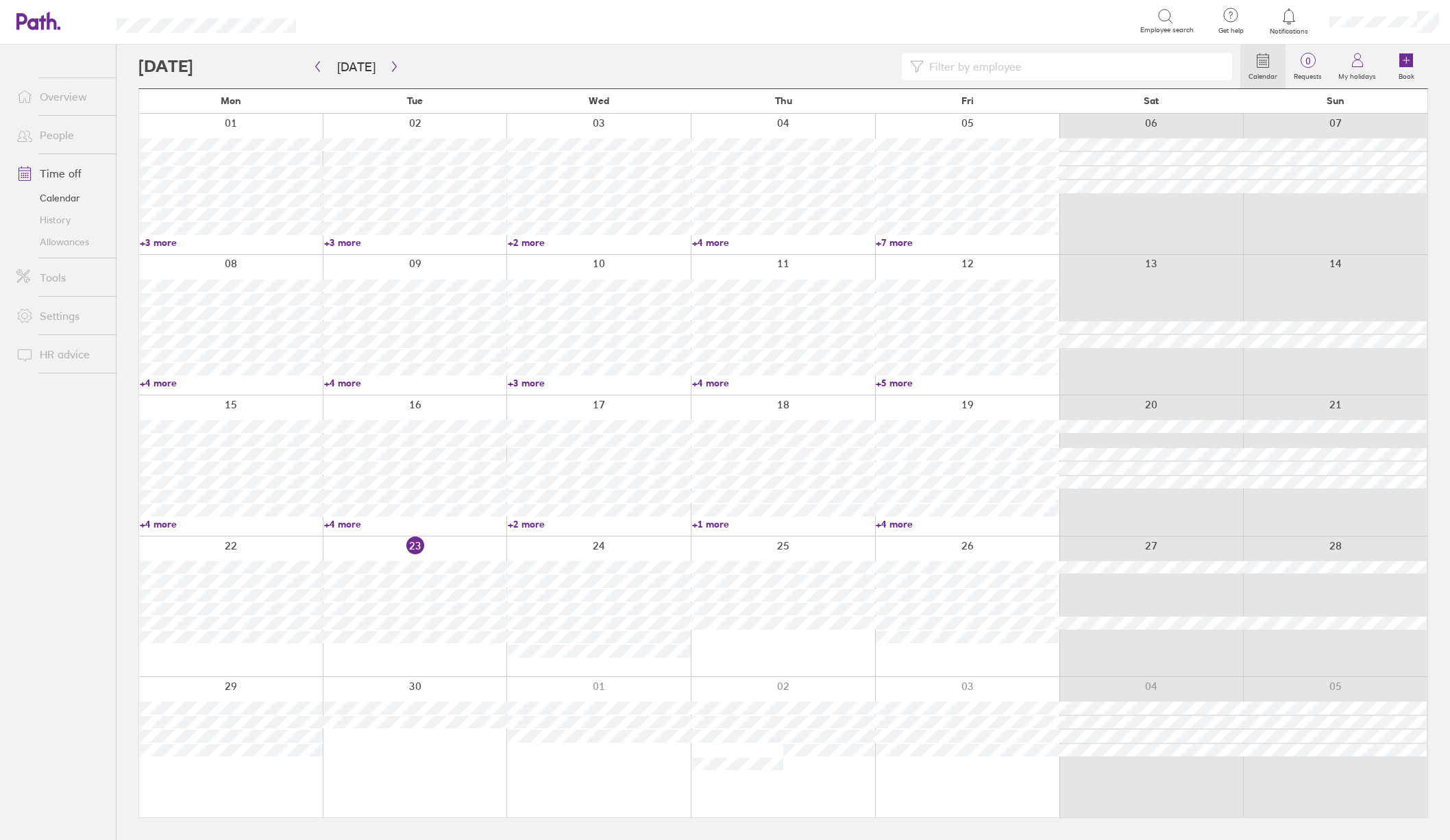
click at [1077, 76] on input at bounding box center [1074, 67] width 300 height 26
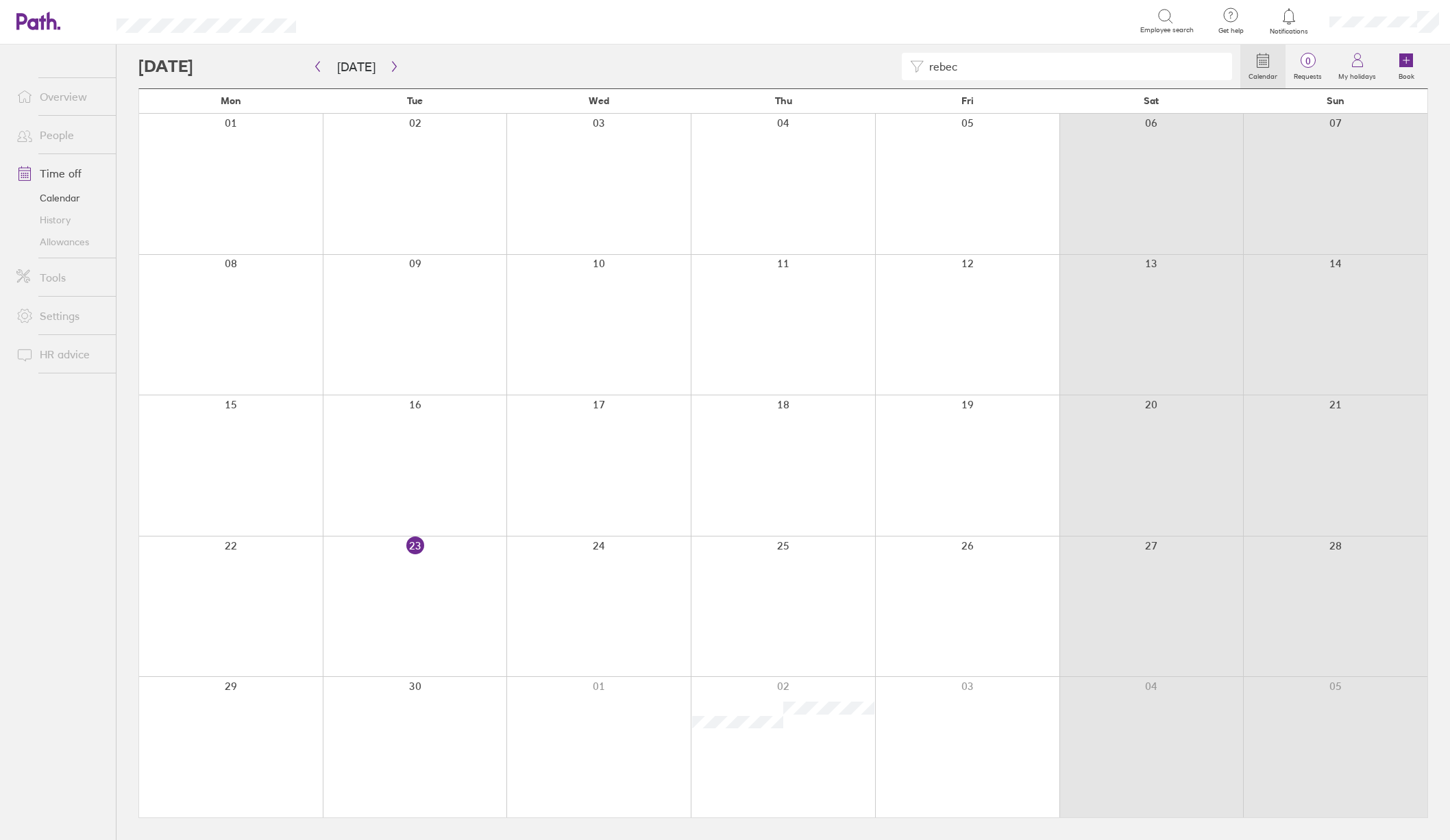
type input "rebec"
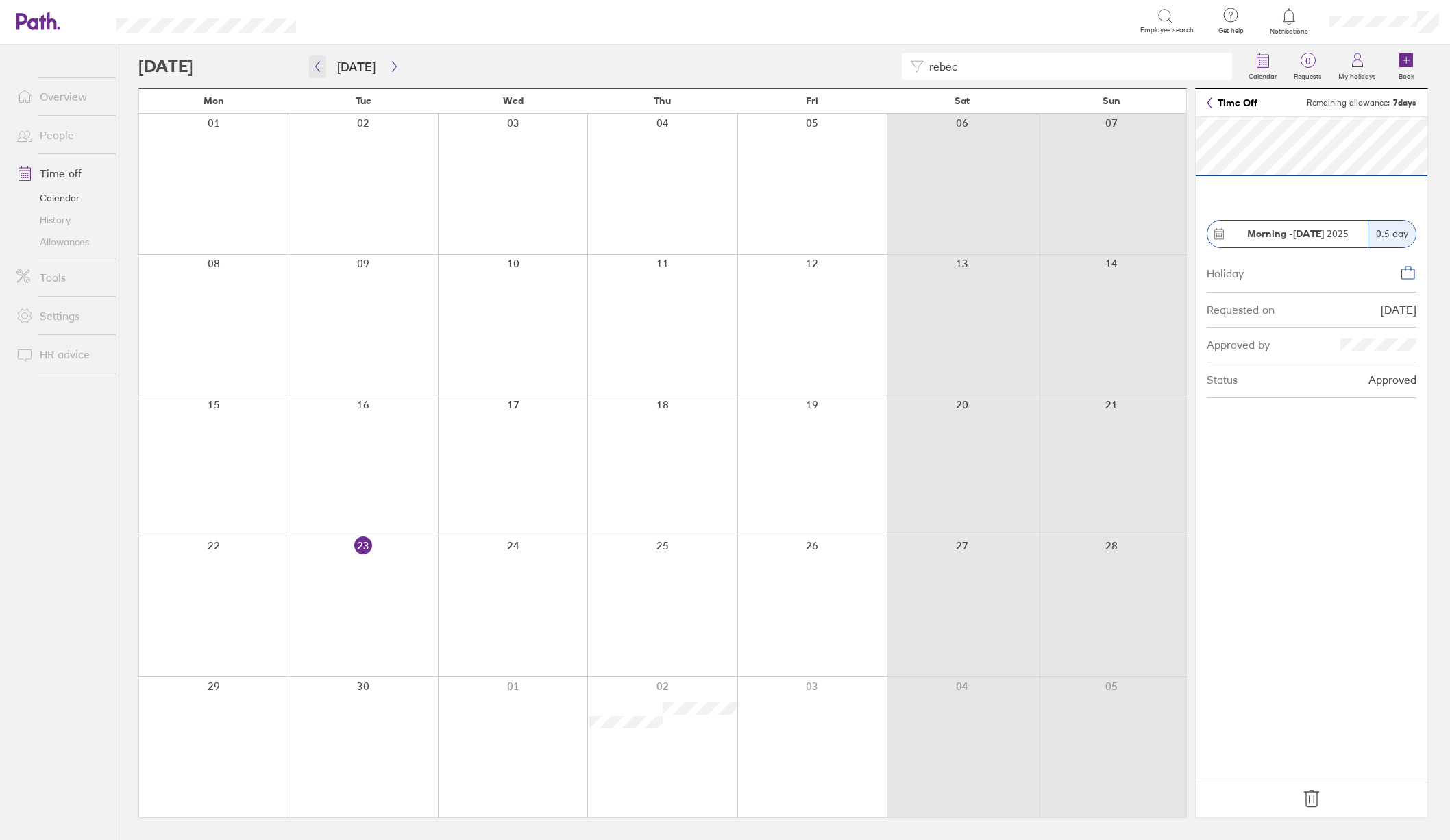
click at [318, 72] on icon "button" at bounding box center [317, 67] width 10 height 11
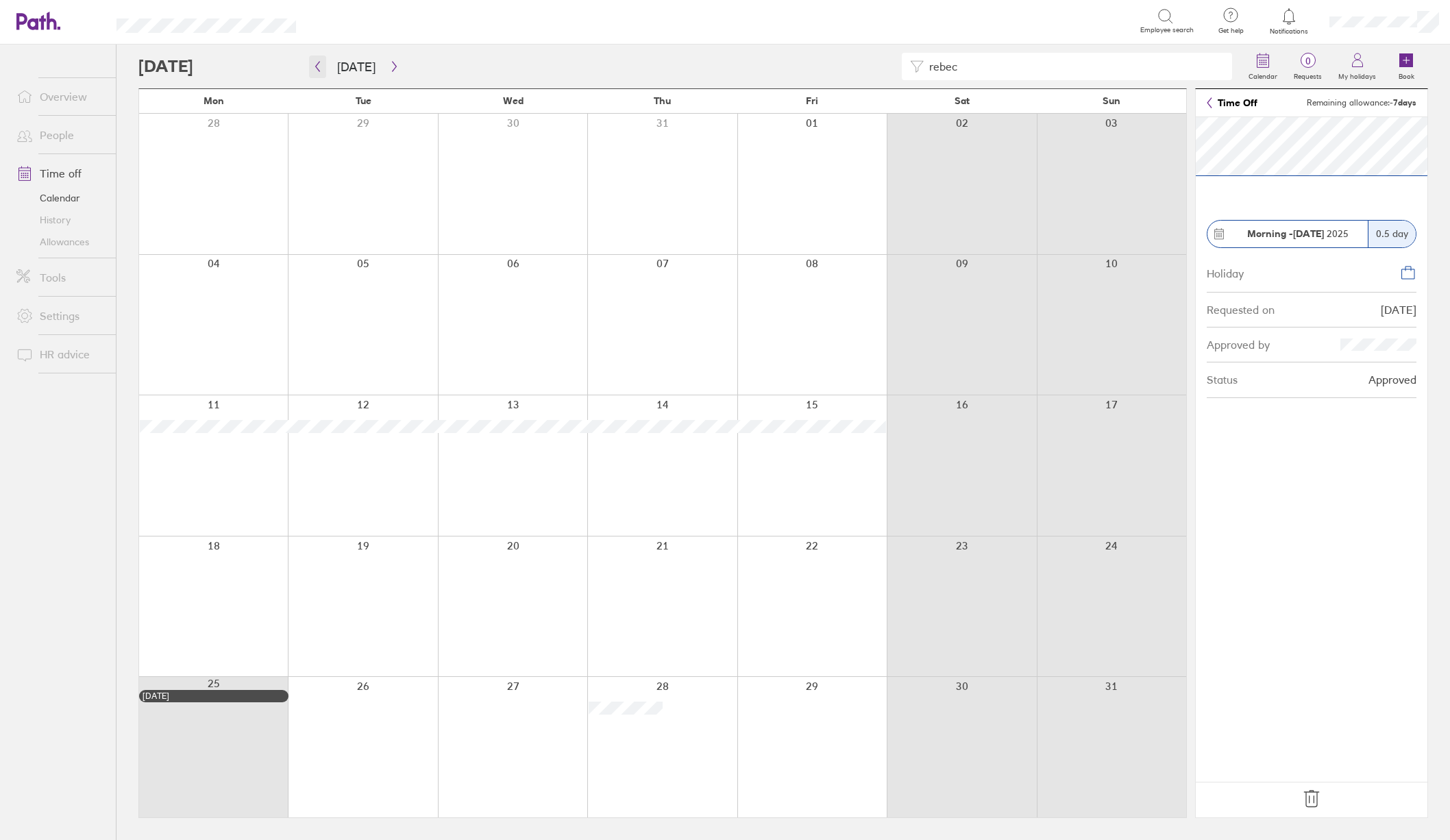
click at [316, 72] on icon "button" at bounding box center [317, 67] width 10 height 11
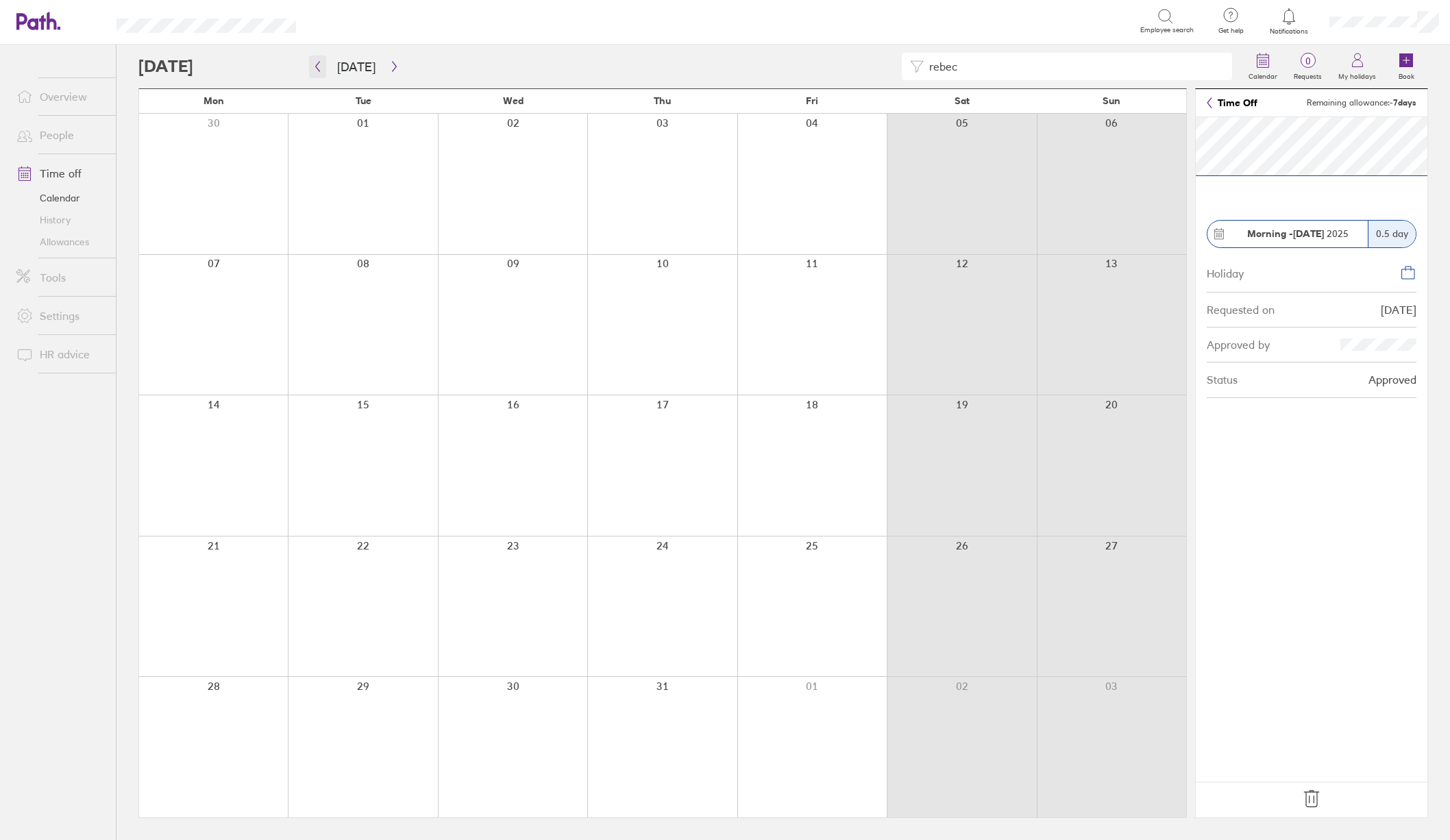
click at [315, 72] on icon "button" at bounding box center [317, 67] width 10 height 11
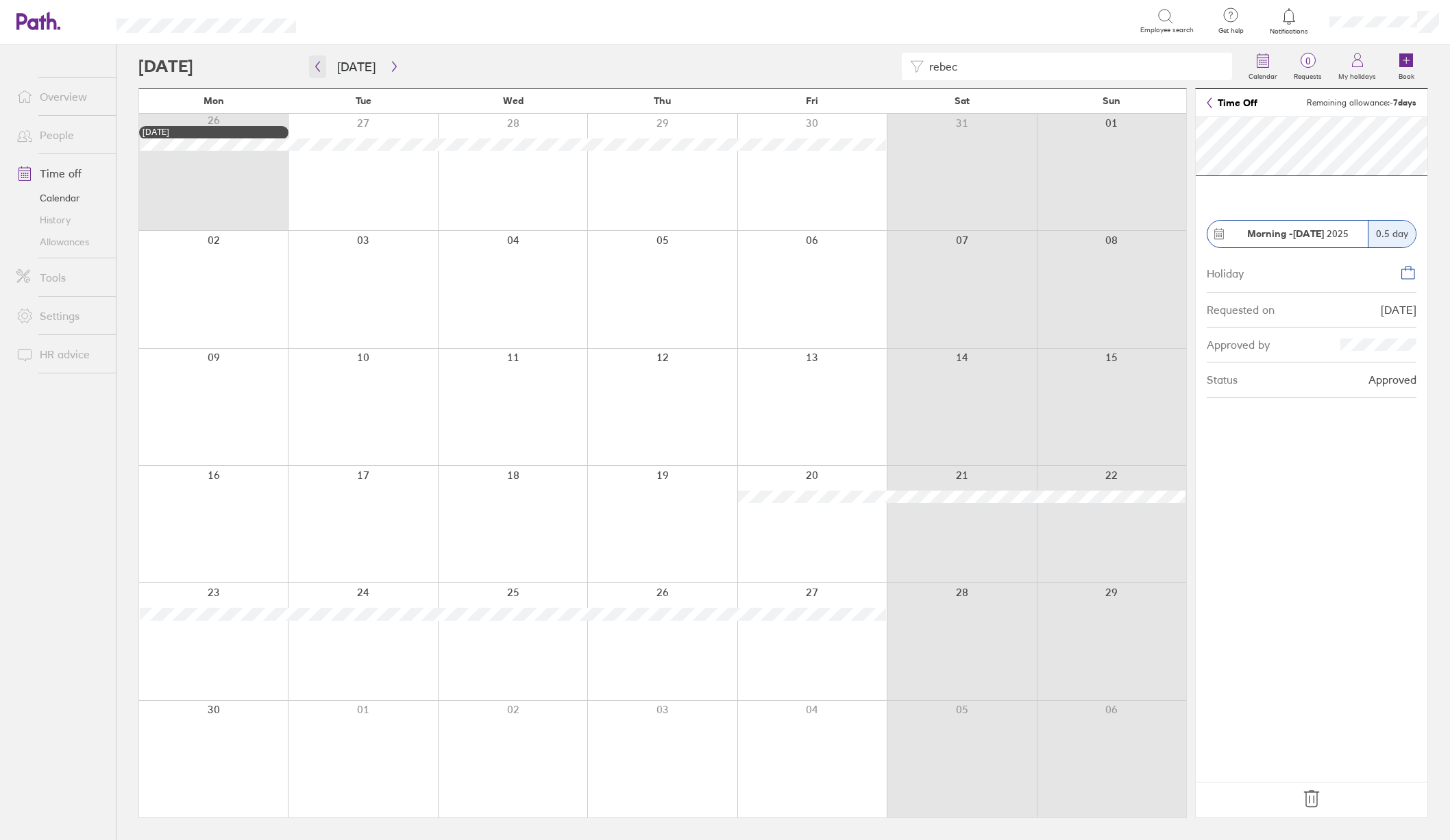
click at [322, 69] on icon "button" at bounding box center [317, 67] width 10 height 11
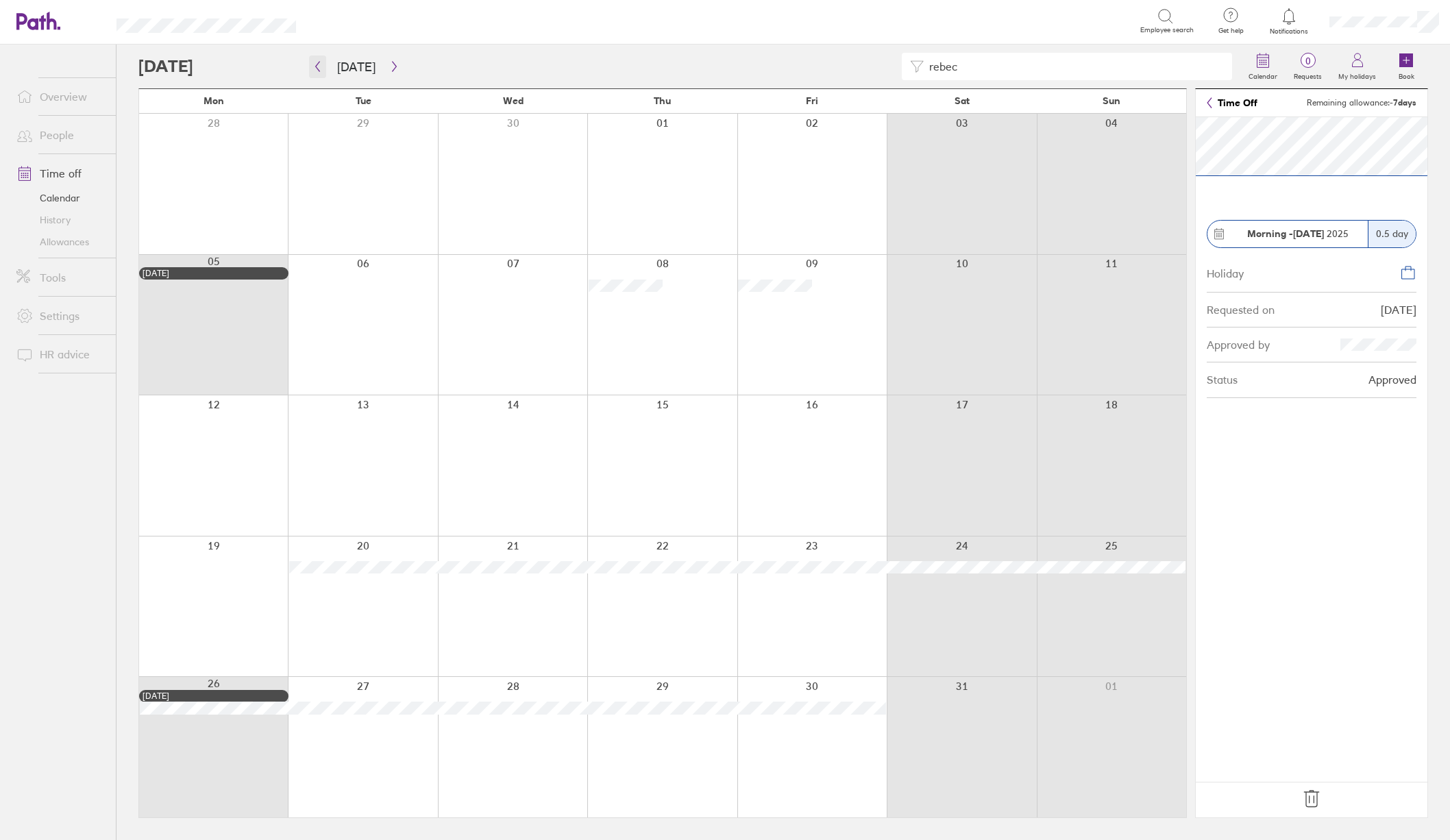
click at [315, 65] on icon "button" at bounding box center [317, 67] width 10 height 11
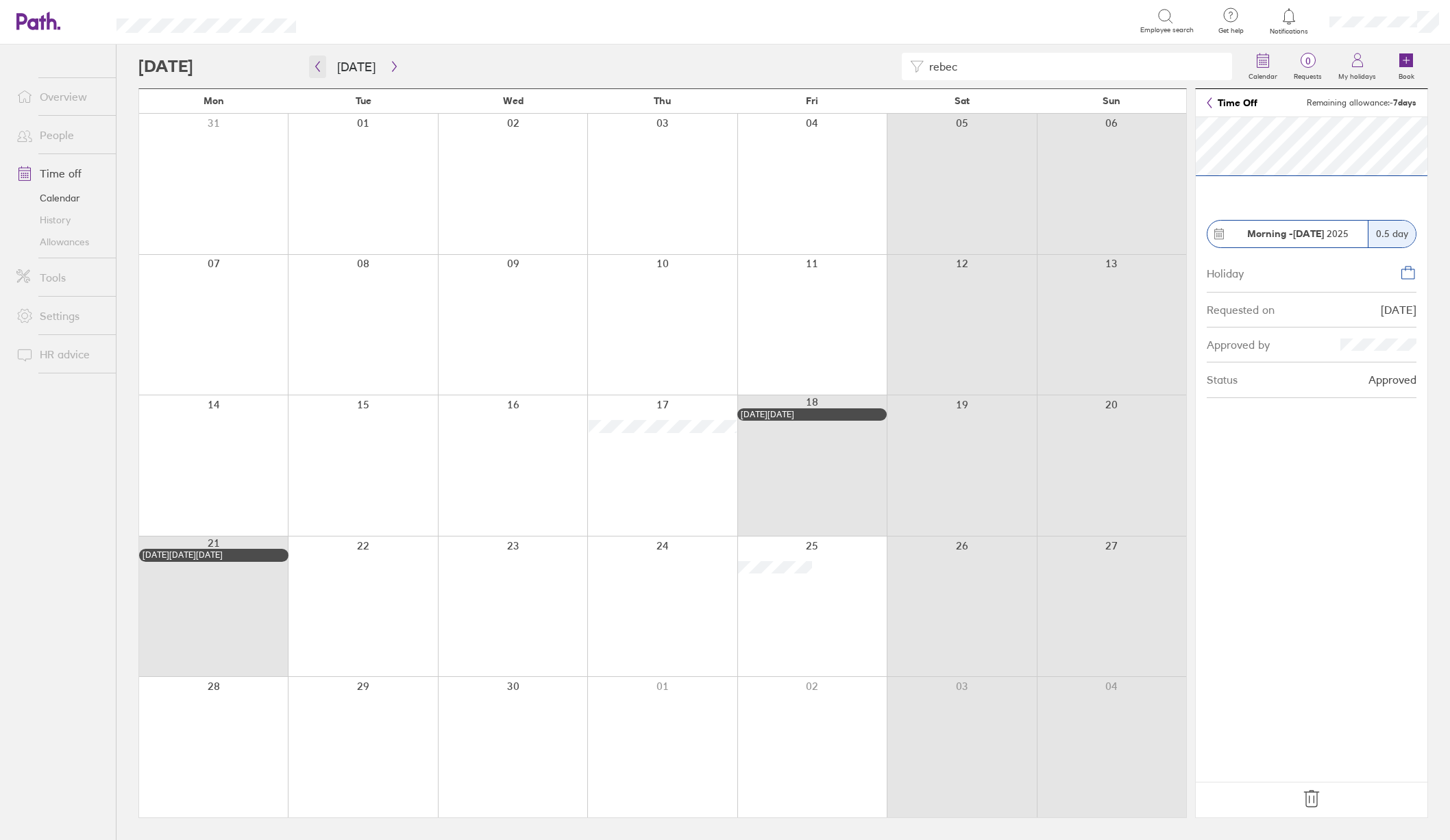
click at [322, 66] on icon "button" at bounding box center [317, 67] width 10 height 11
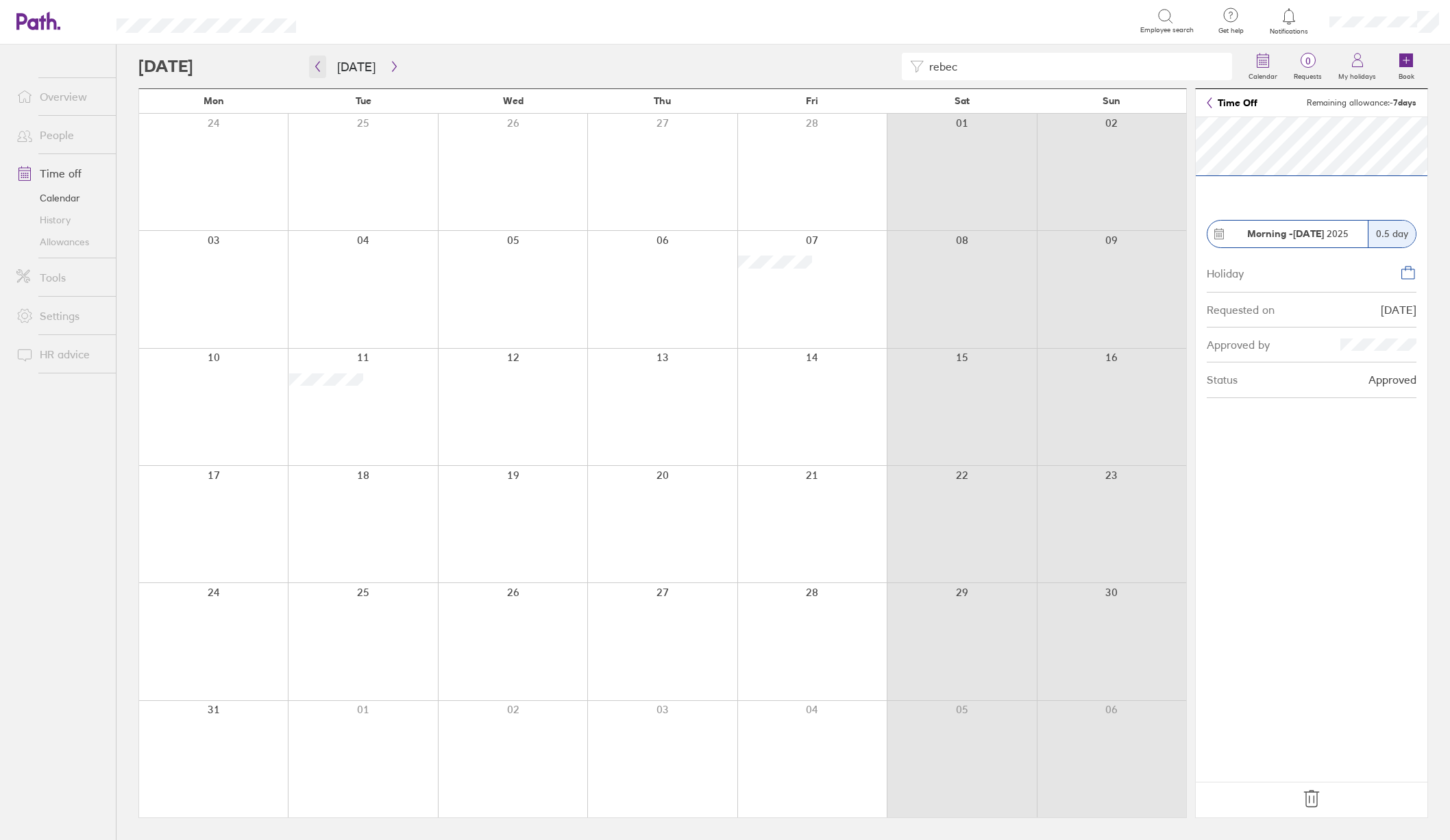
click at [323, 74] on button "button" at bounding box center [317, 67] width 17 height 23
click at [314, 65] on icon "button" at bounding box center [317, 67] width 10 height 11
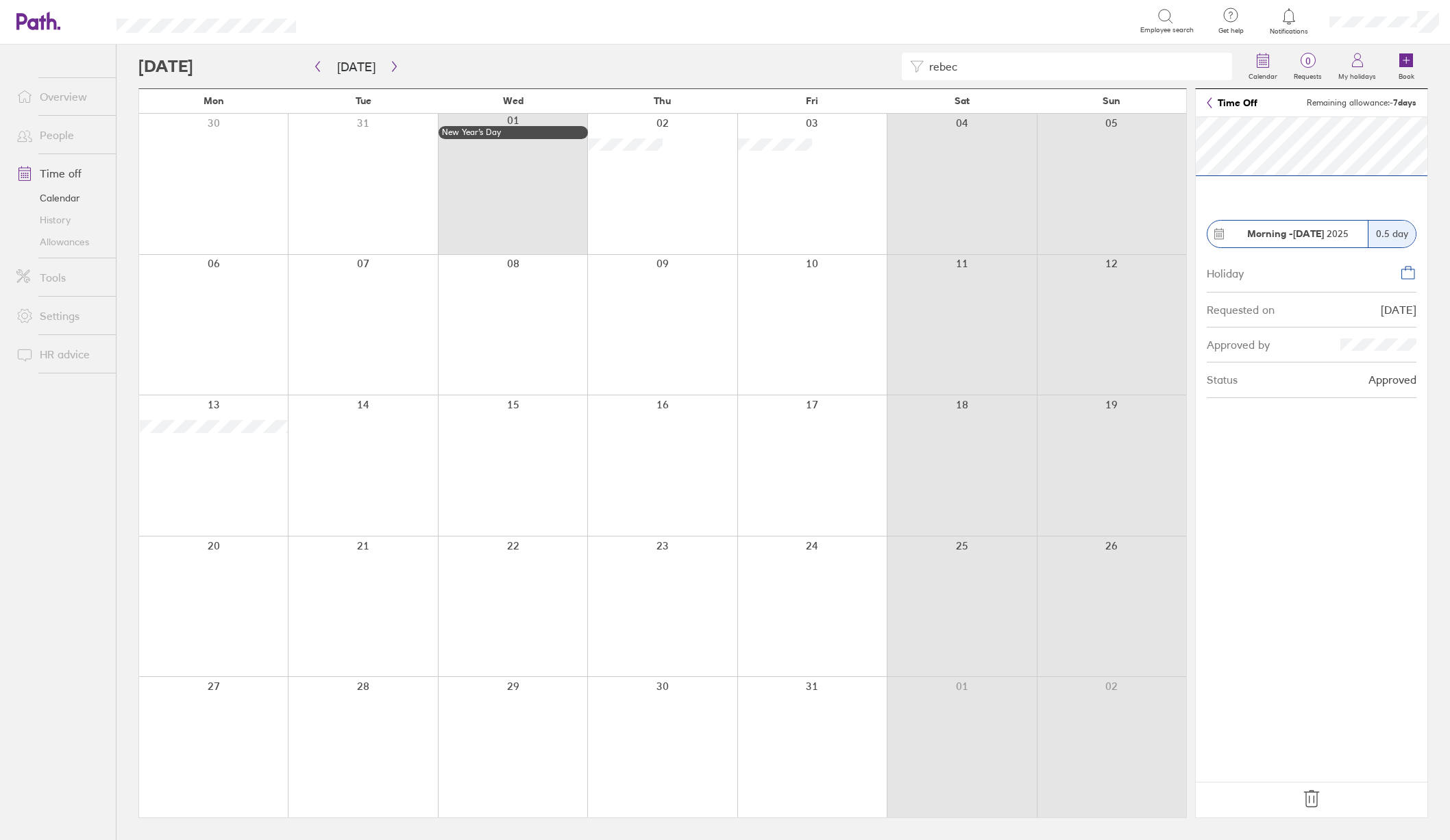
click at [56, 137] on link "People" at bounding box center [60, 135] width 110 height 27
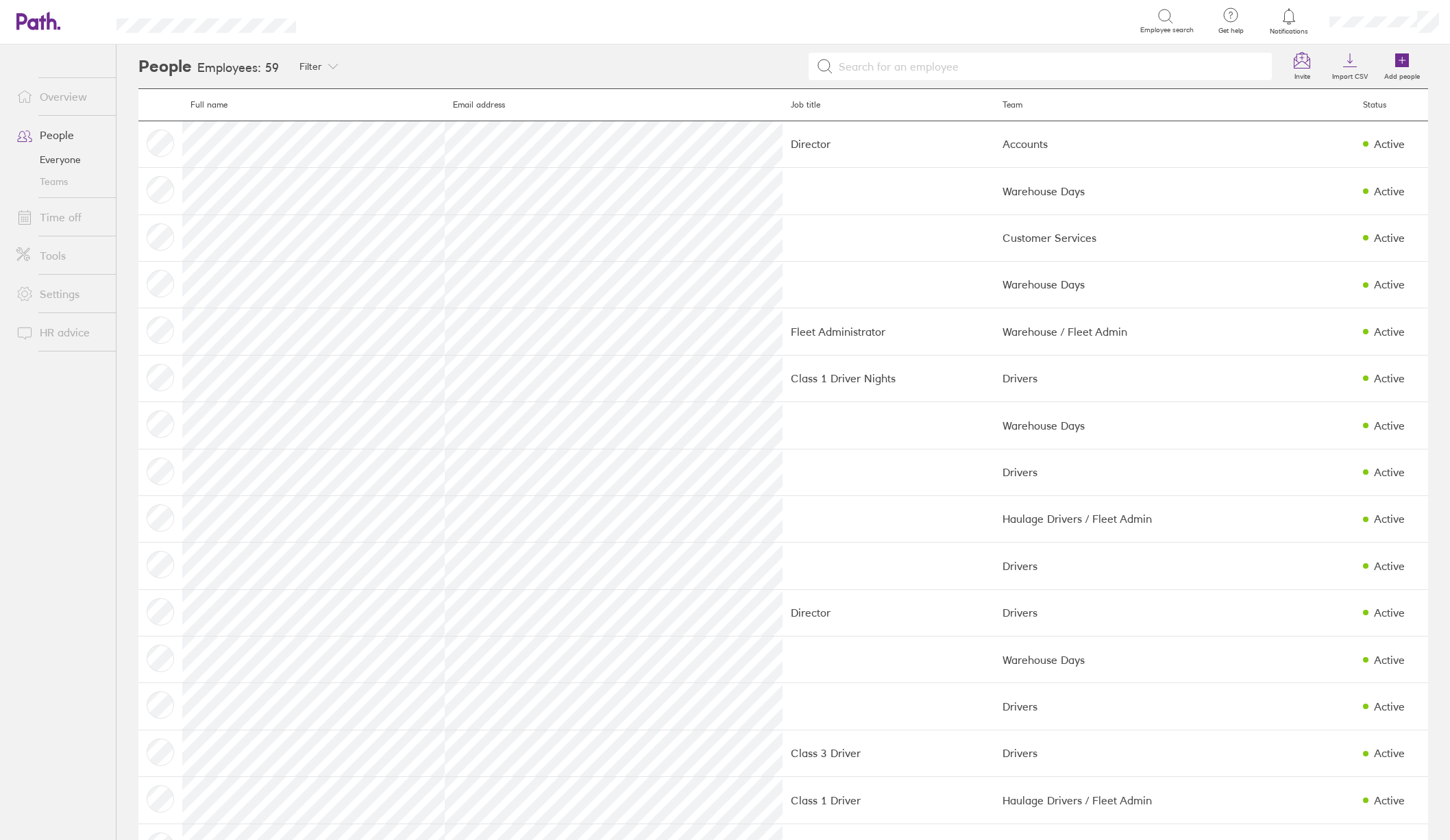
click at [56, 214] on link "Time off" at bounding box center [60, 217] width 110 height 27
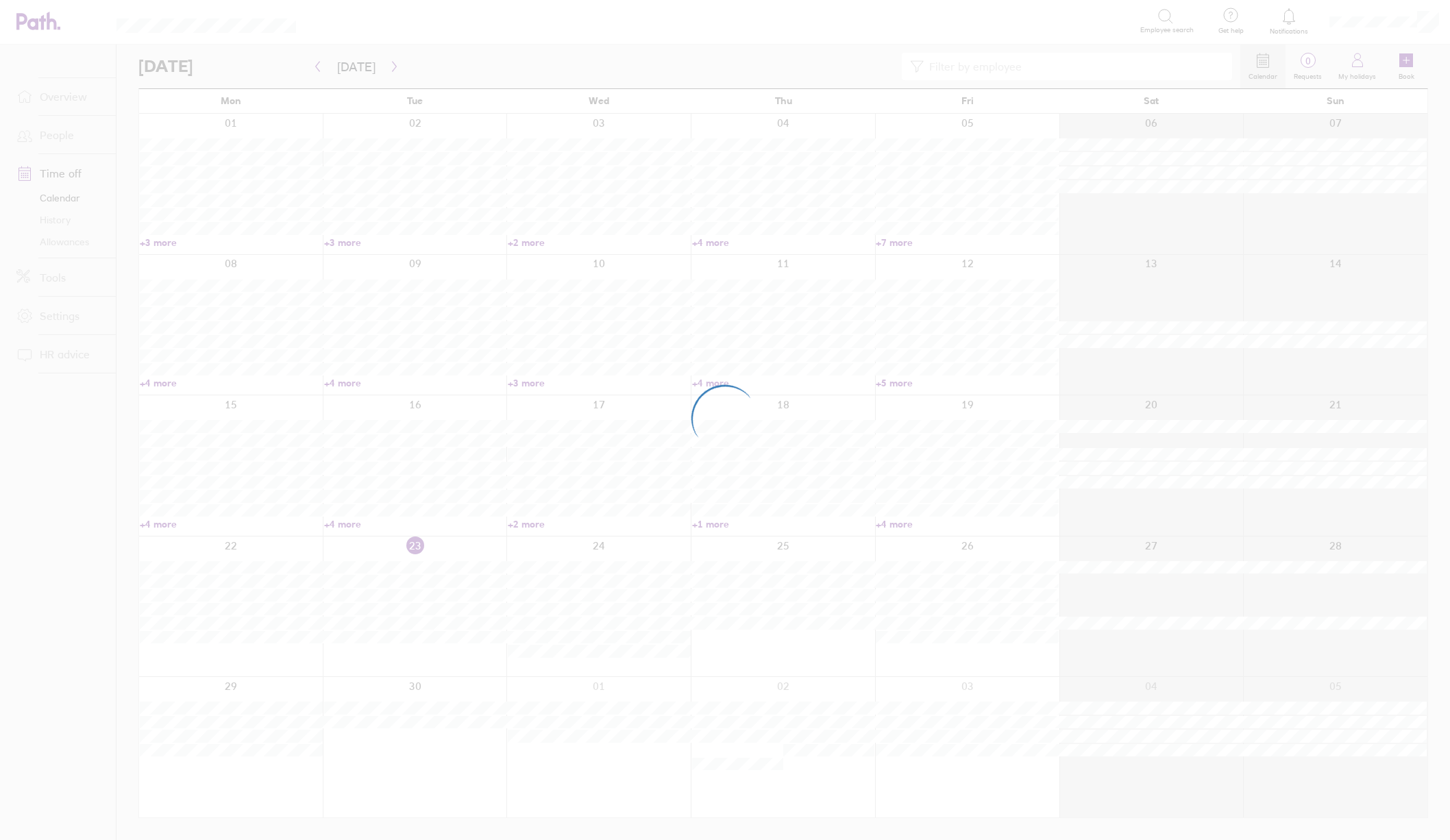
click at [960, 71] on div at bounding box center [725, 420] width 1450 height 840
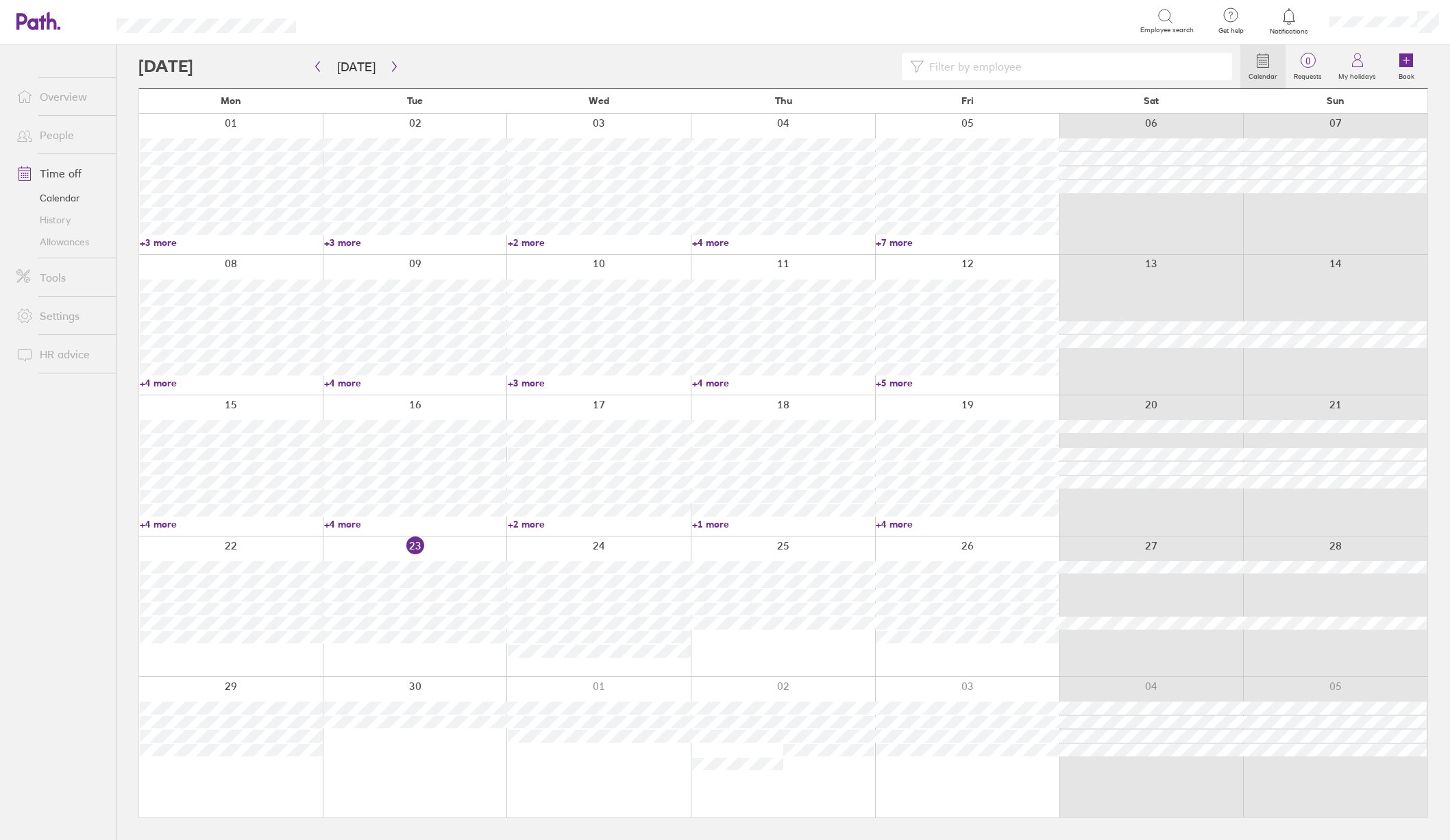
click at [952, 64] on input at bounding box center [1074, 67] width 300 height 26
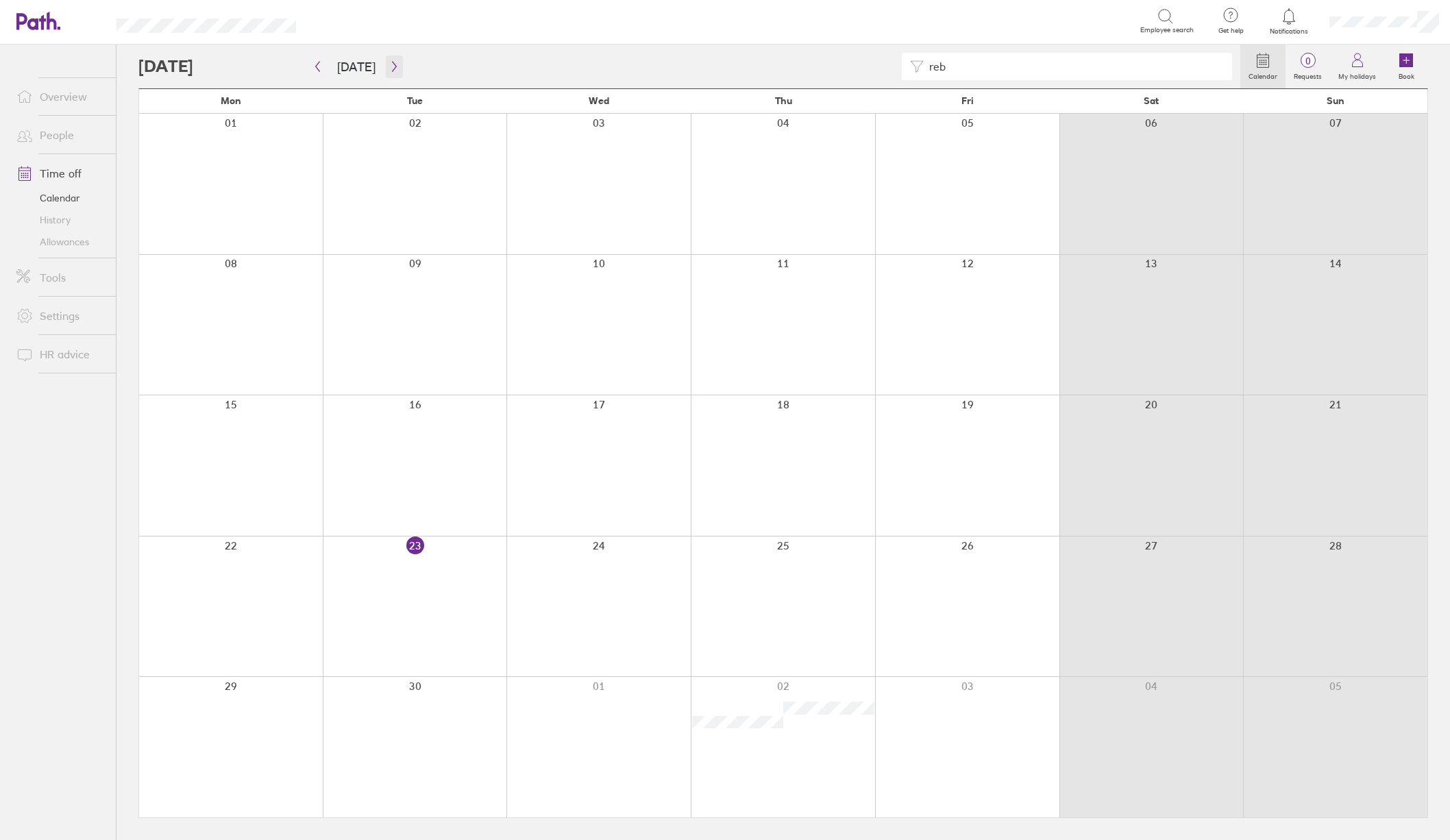
type input "reb"
click at [394, 69] on icon "button" at bounding box center [394, 67] width 10 height 11
click at [392, 66] on icon "button" at bounding box center [394, 67] width 10 height 11
click at [389, 72] on button "button" at bounding box center [395, 67] width 17 height 23
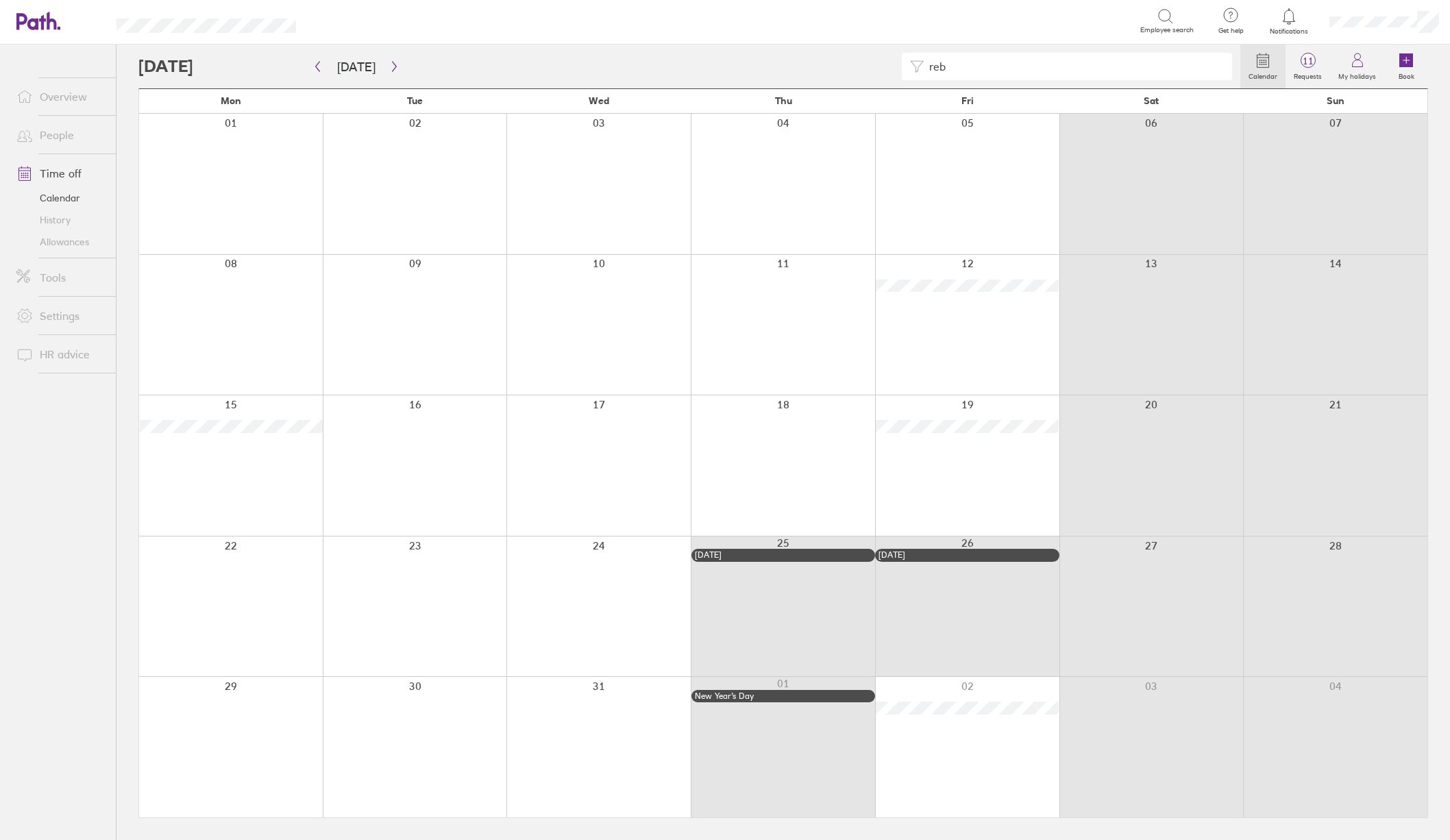
click at [45, 102] on link "Overview" at bounding box center [60, 96] width 110 height 27
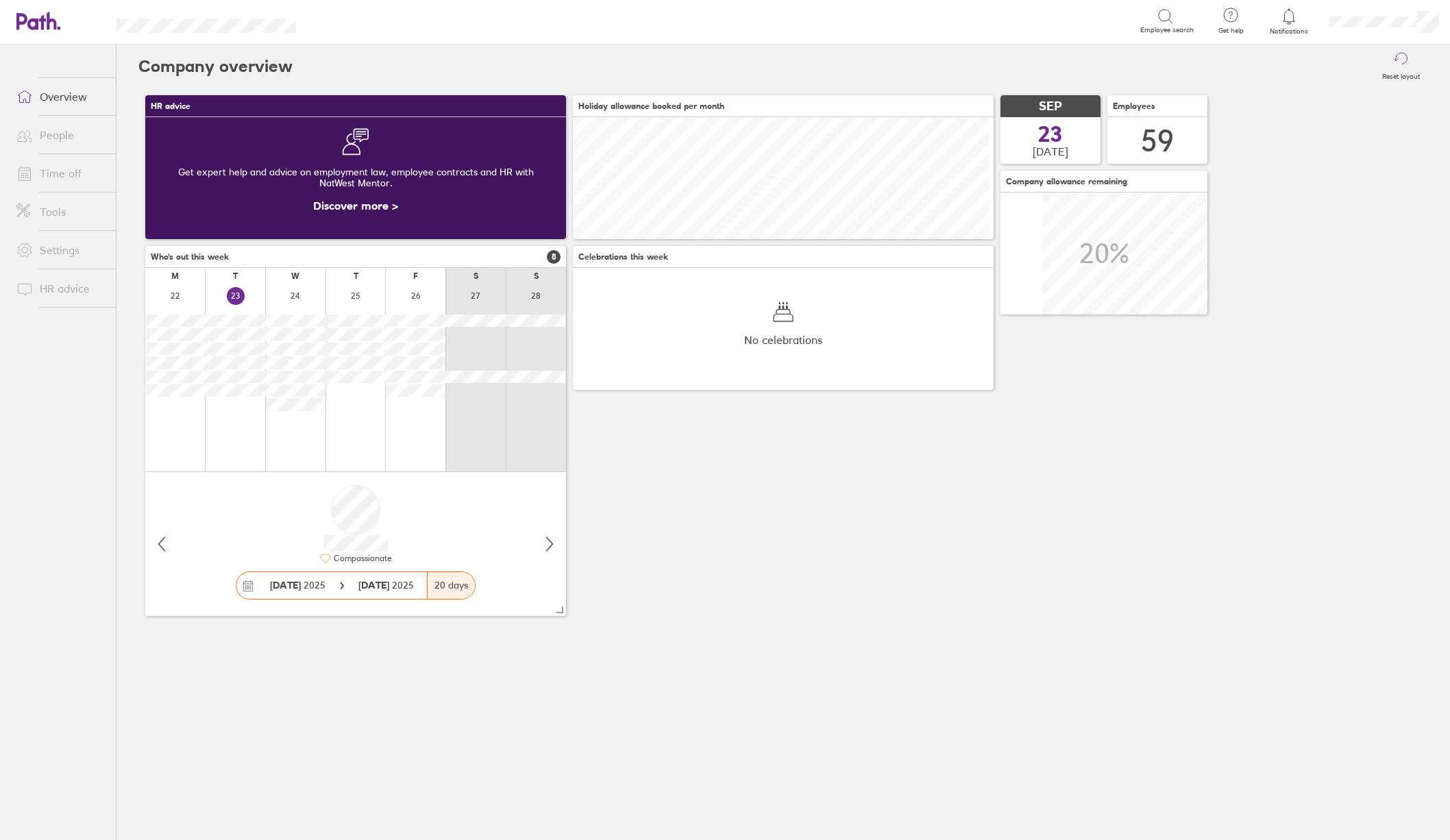
scroll to position [122, 421]
click at [64, 166] on link "Time off" at bounding box center [60, 173] width 110 height 27
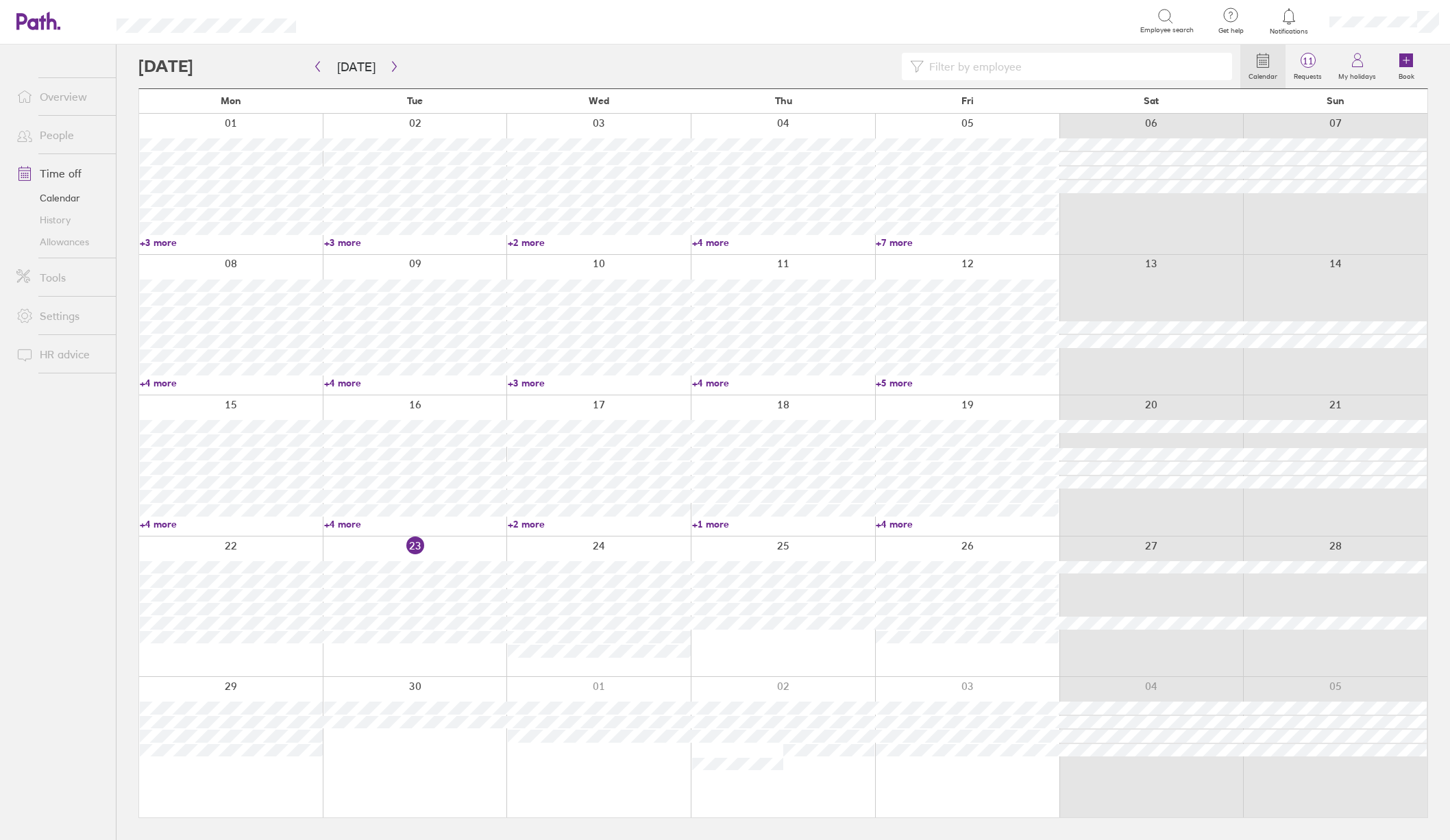
click at [75, 245] on link "Allowances" at bounding box center [60, 242] width 110 height 22
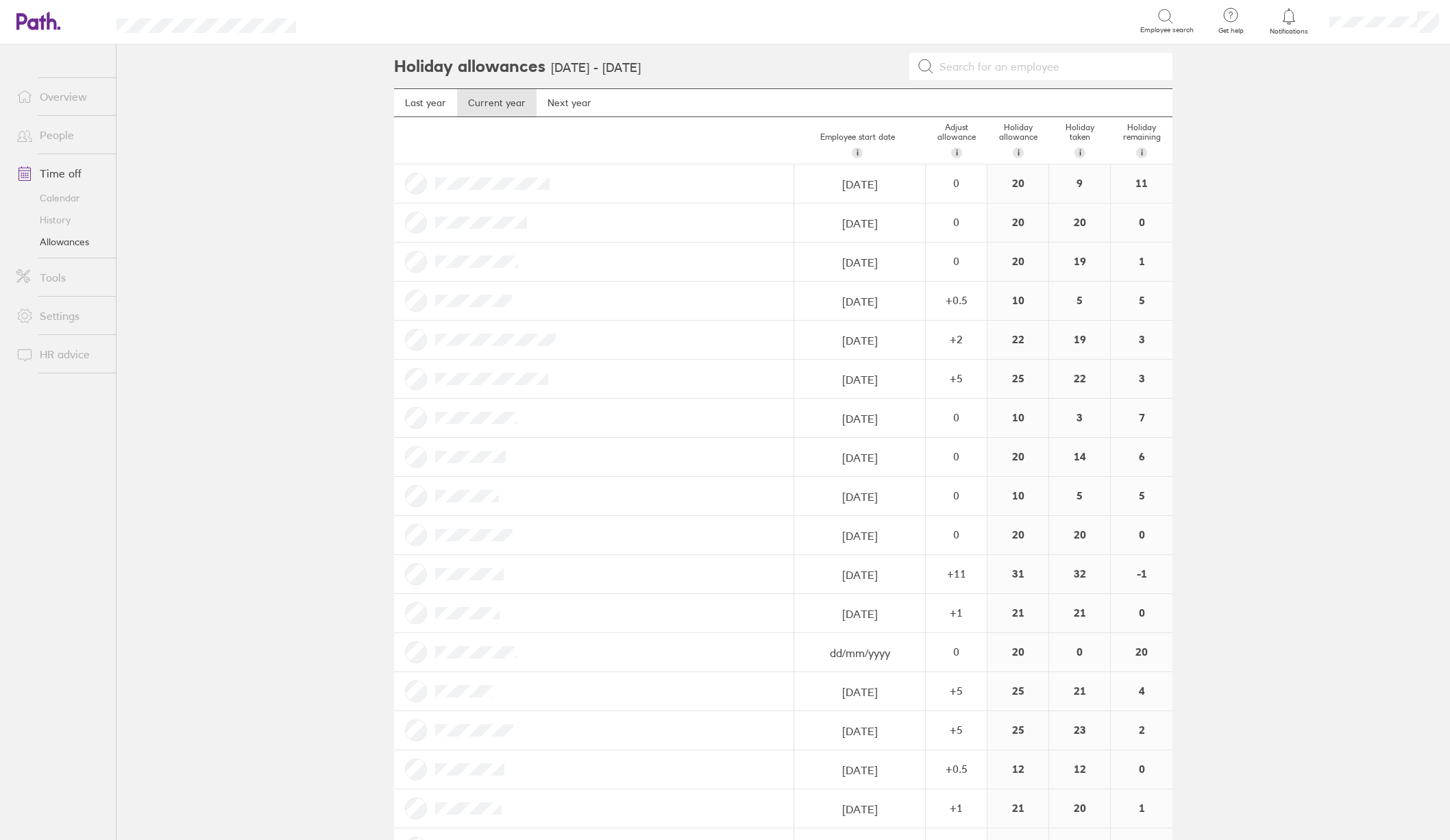
click at [1008, 75] on input at bounding box center [1050, 67] width 230 height 26
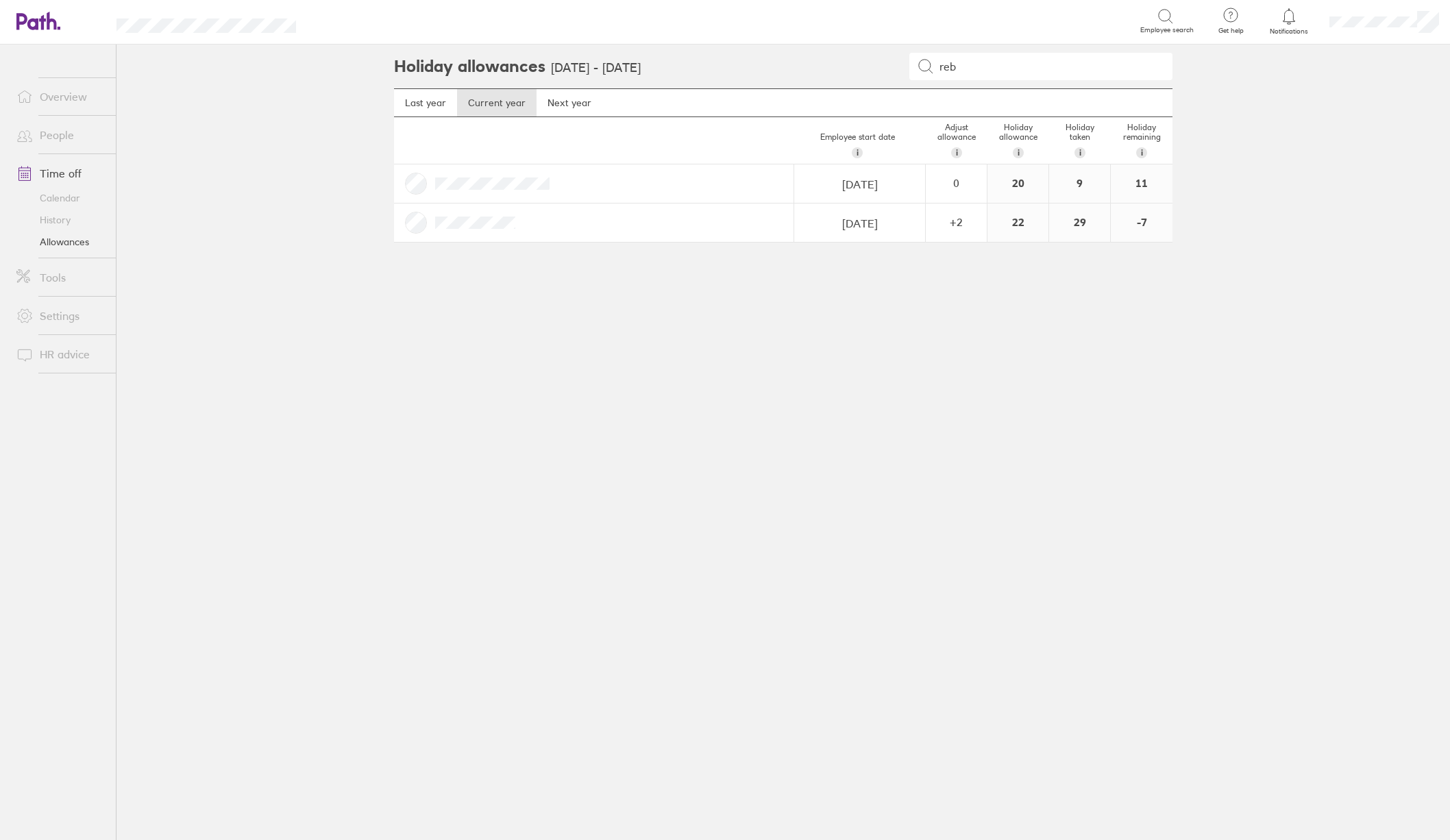
type input "reb"
